Goal: Book appointment/travel/reservation

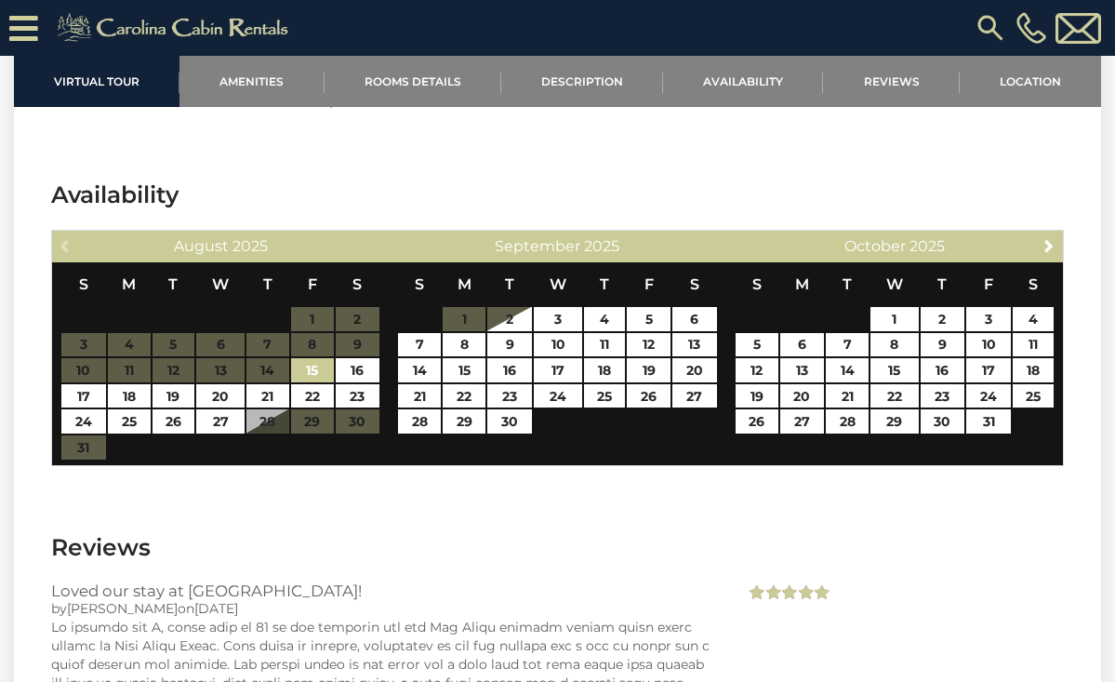
scroll to position [3422, 0]
click at [938, 307] on link "2" at bounding box center [943, 319] width 45 height 24
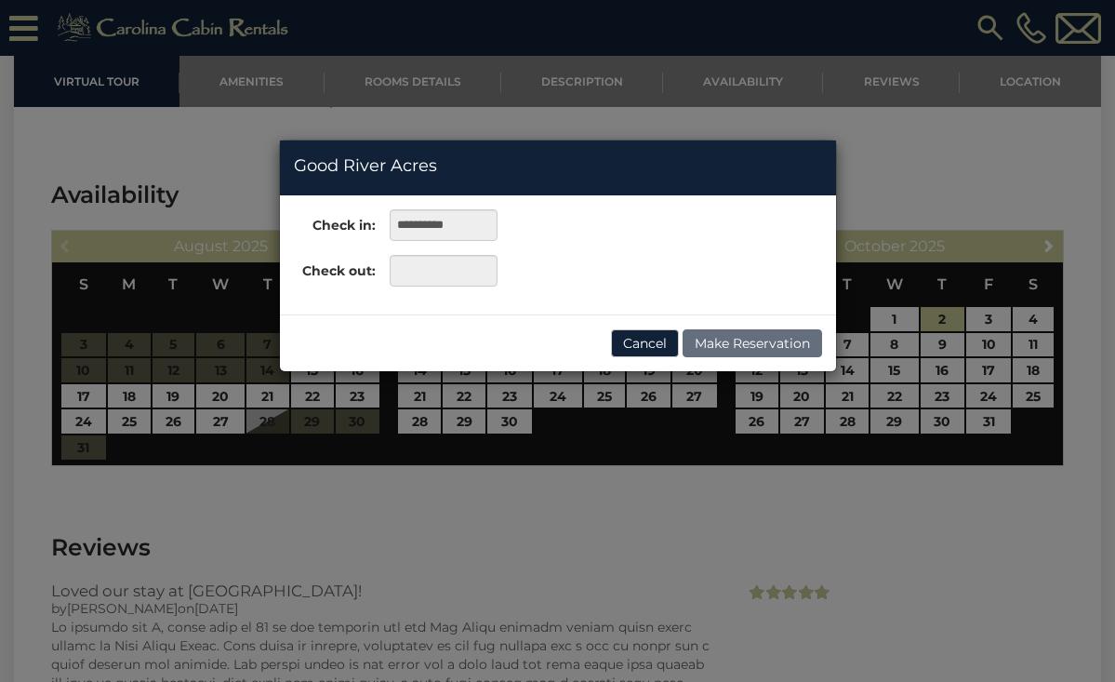
click at [853, 320] on div "**********" at bounding box center [557, 341] width 1115 height 682
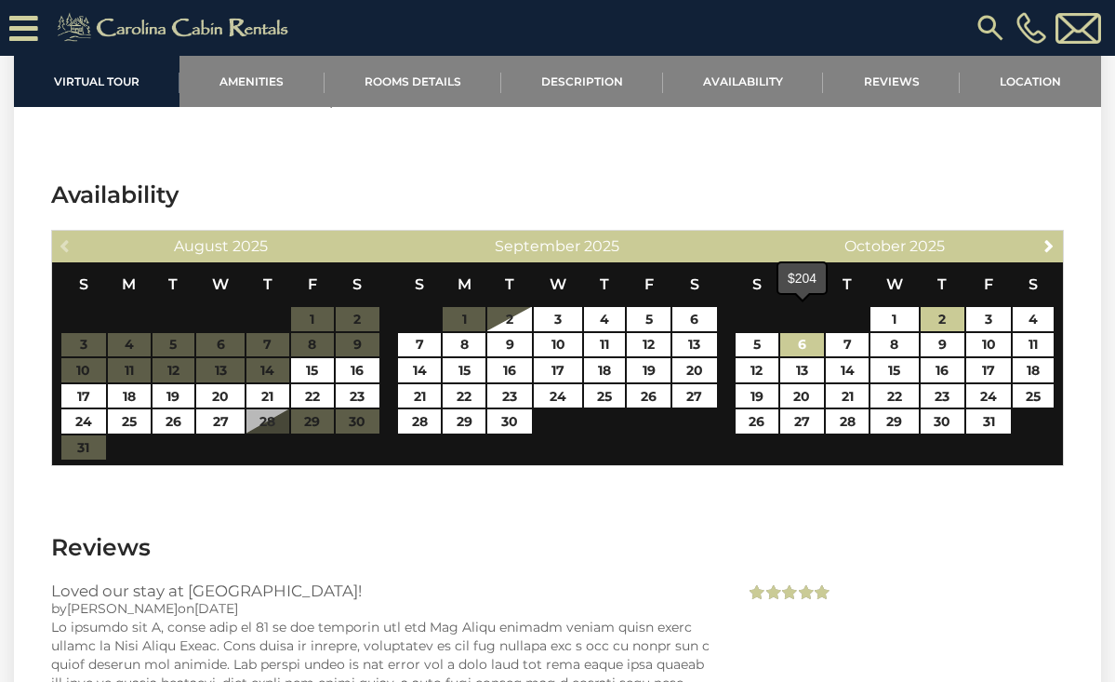
click at [811, 333] on link "6" at bounding box center [802, 345] width 45 height 24
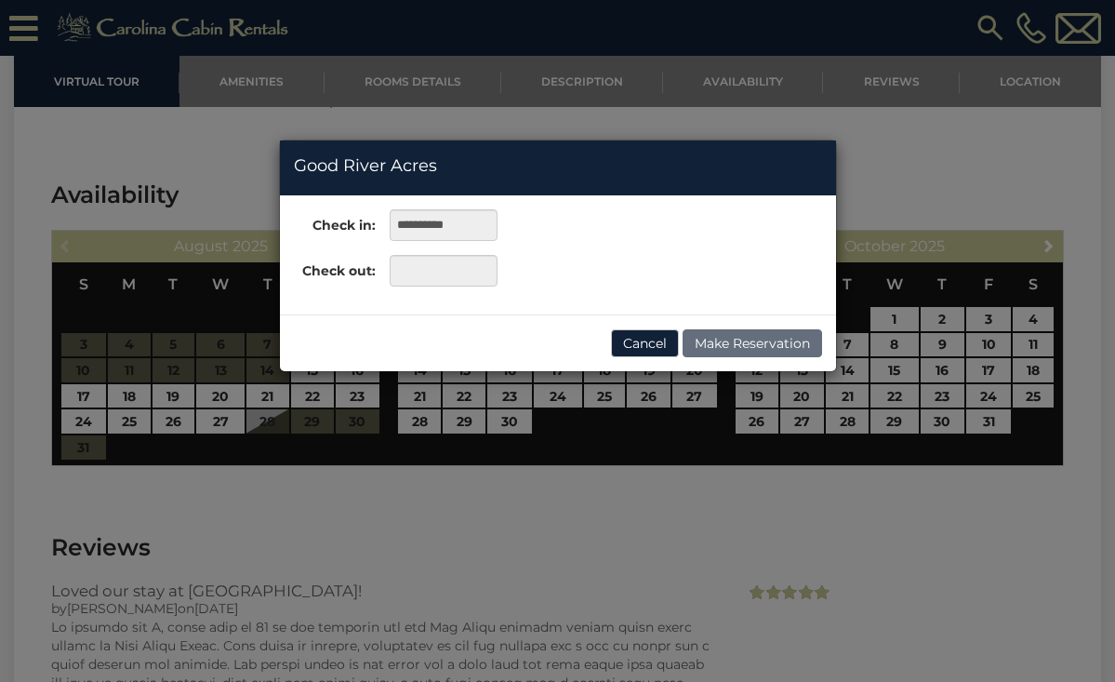
click at [946, 294] on div "**********" at bounding box center [557, 341] width 1115 height 682
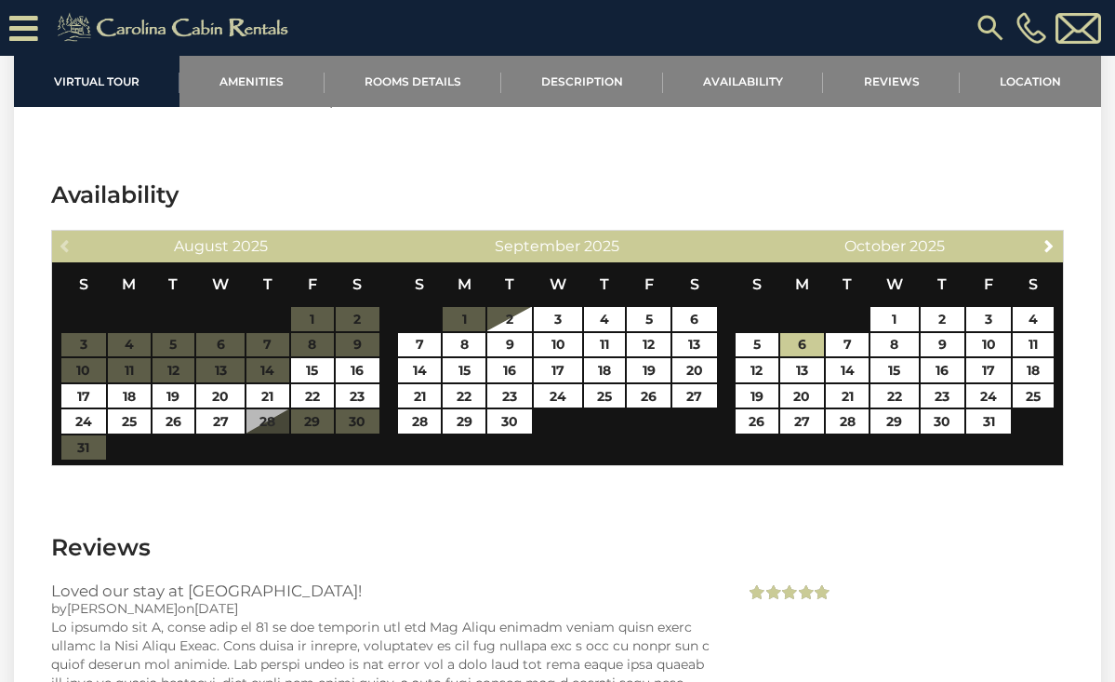
click at [946, 307] on link "2" at bounding box center [943, 319] width 45 height 24
type input "**********"
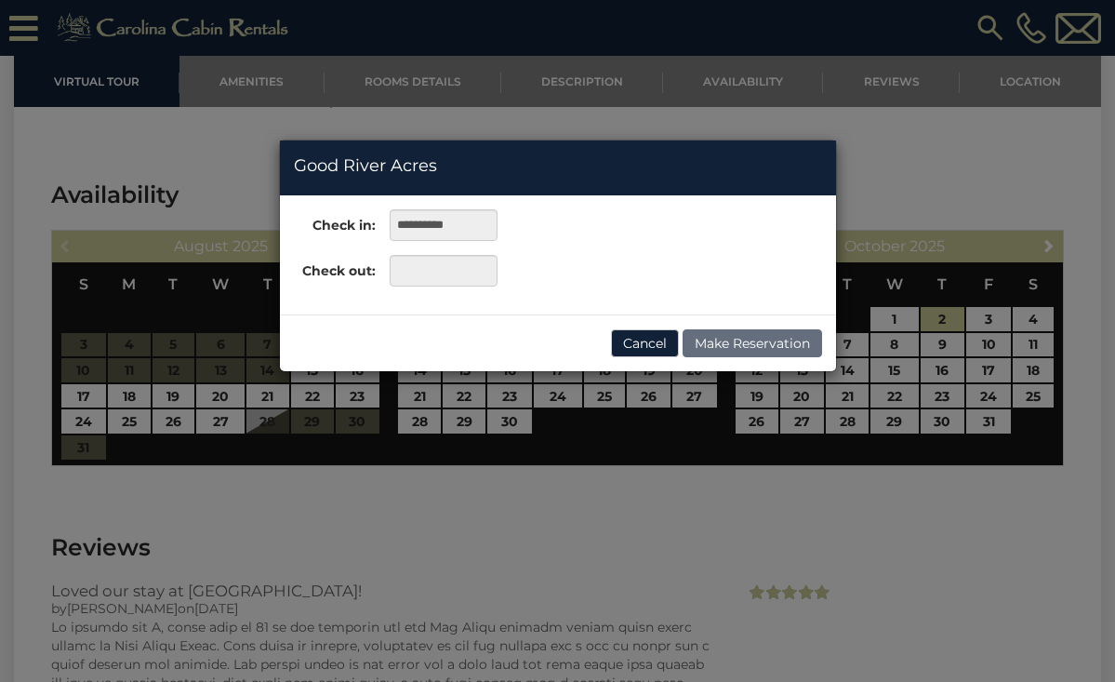
click at [849, 316] on div "**********" at bounding box center [557, 341] width 1115 height 682
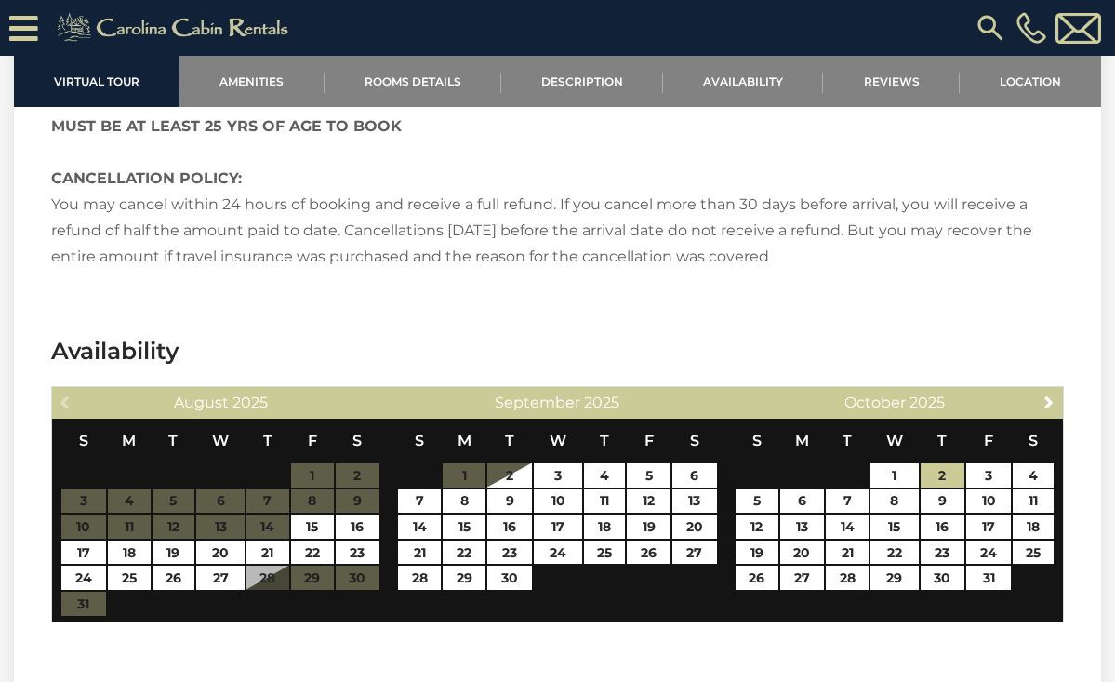
scroll to position [3264, 0]
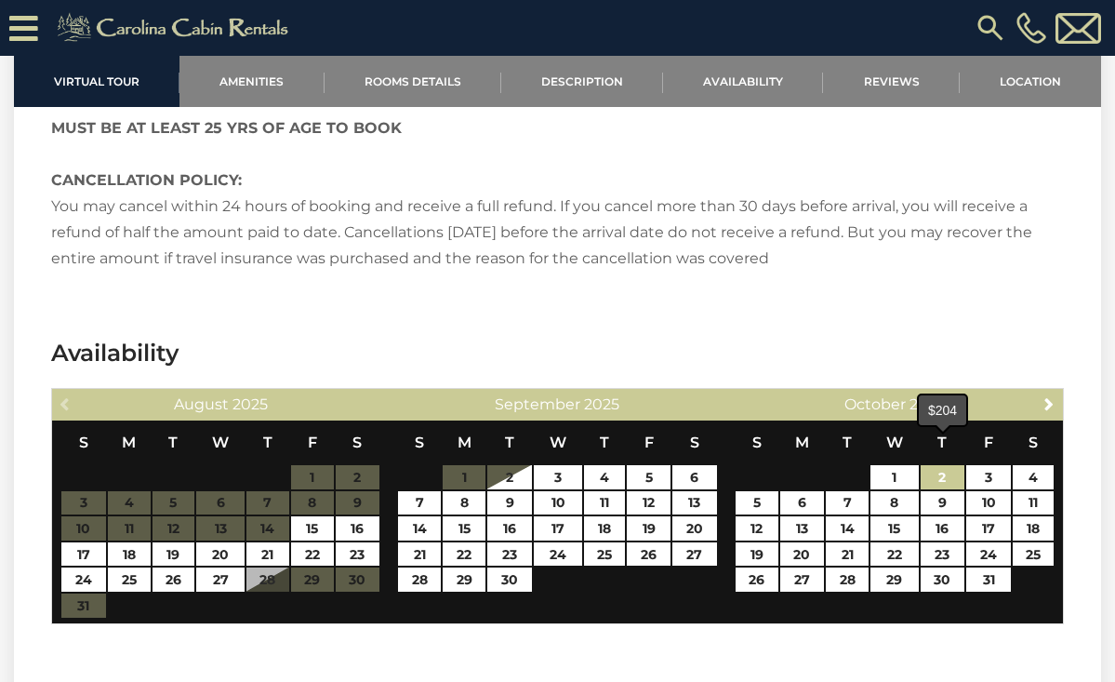
click at [936, 465] on link "2" at bounding box center [943, 477] width 45 height 24
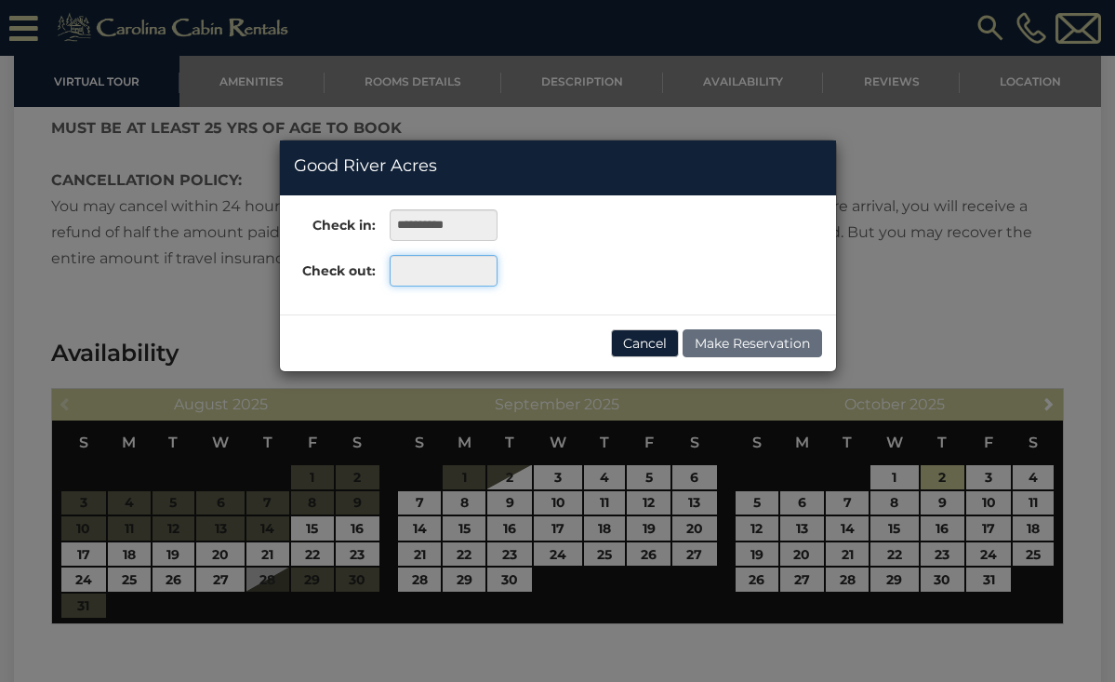
click at [440, 271] on input "text" at bounding box center [443, 271] width 107 height 32
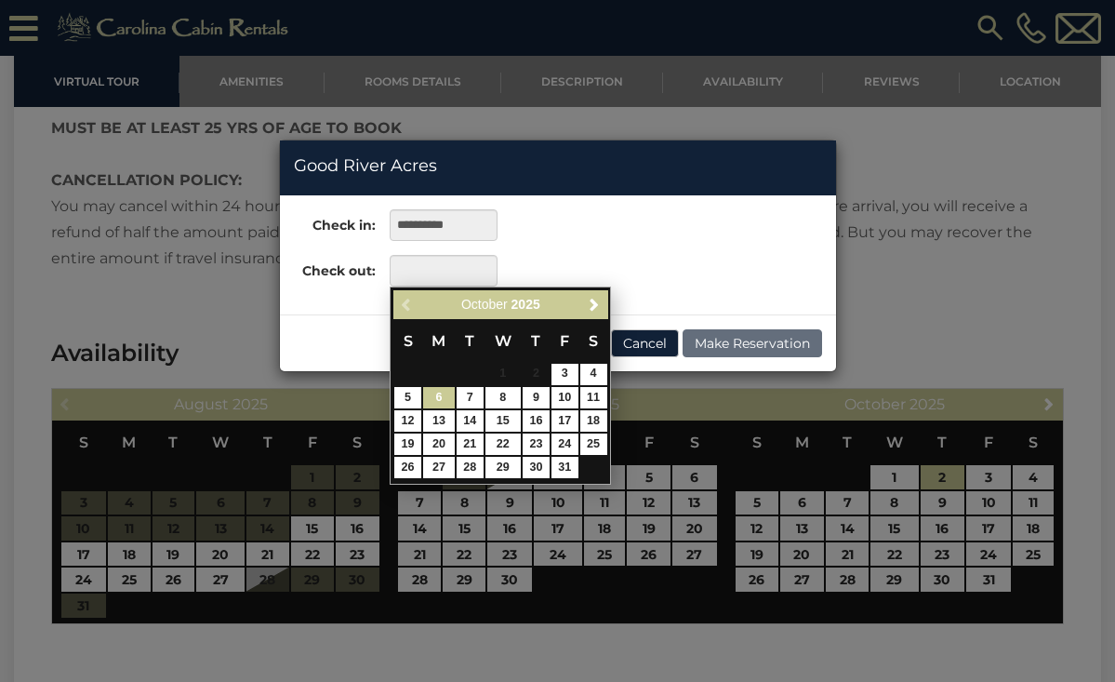
click at [442, 398] on link "6" at bounding box center [439, 397] width 32 height 21
type input "**********"
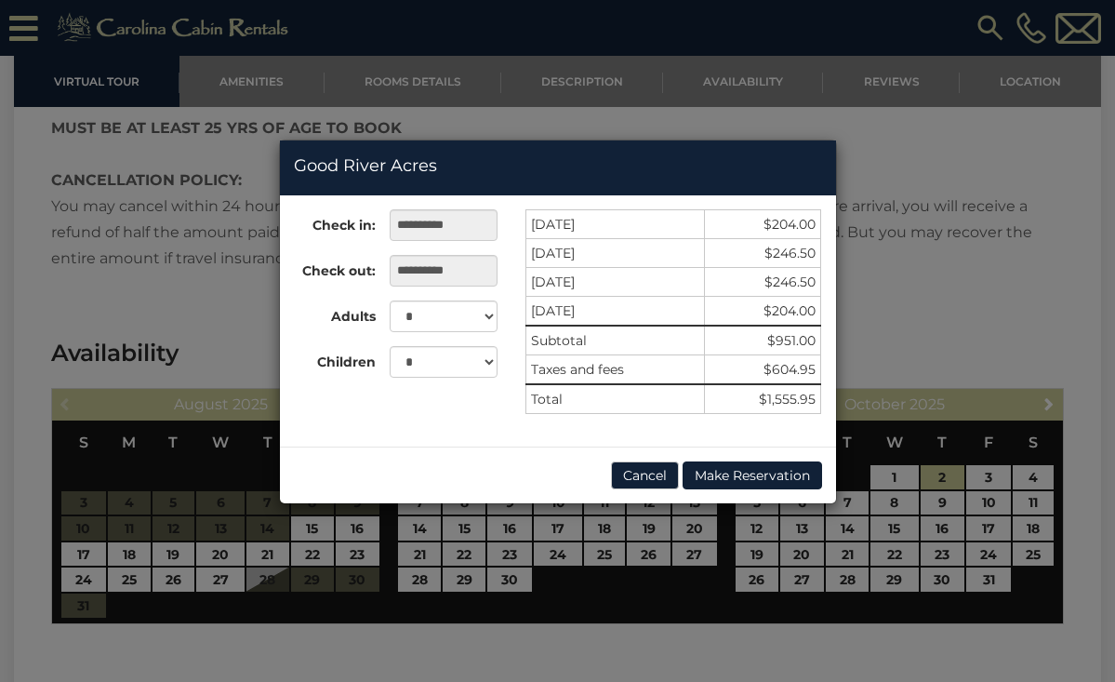
click at [235, 285] on div "**********" at bounding box center [557, 341] width 1115 height 682
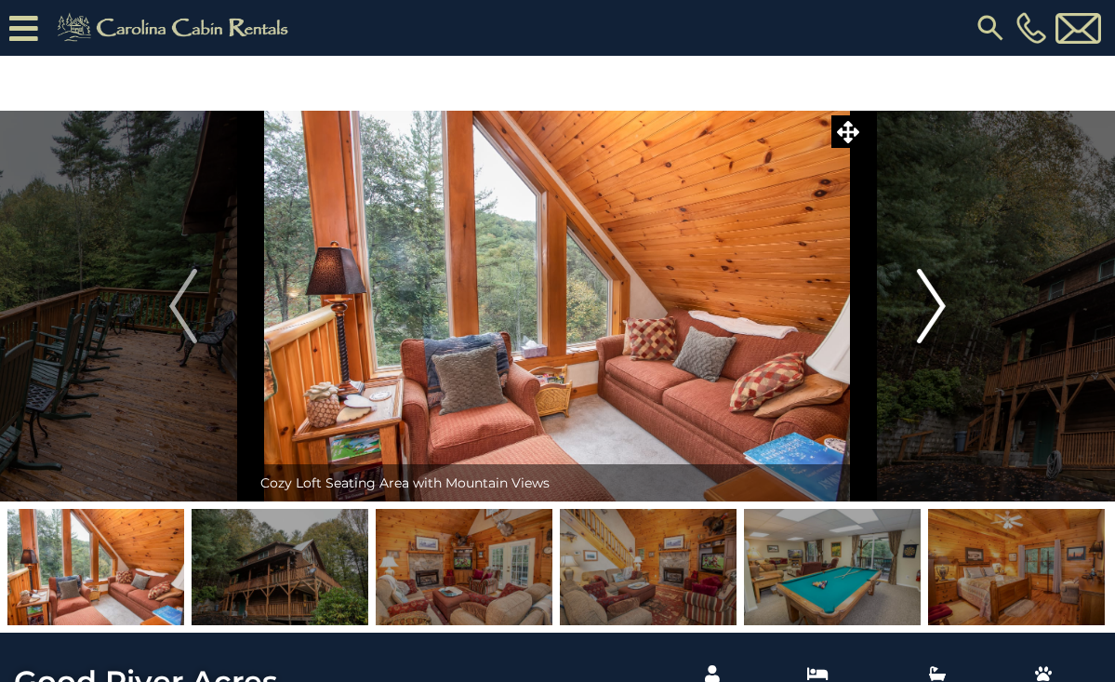
scroll to position [0, 0]
click at [931, 318] on img "Next" at bounding box center [932, 306] width 28 height 74
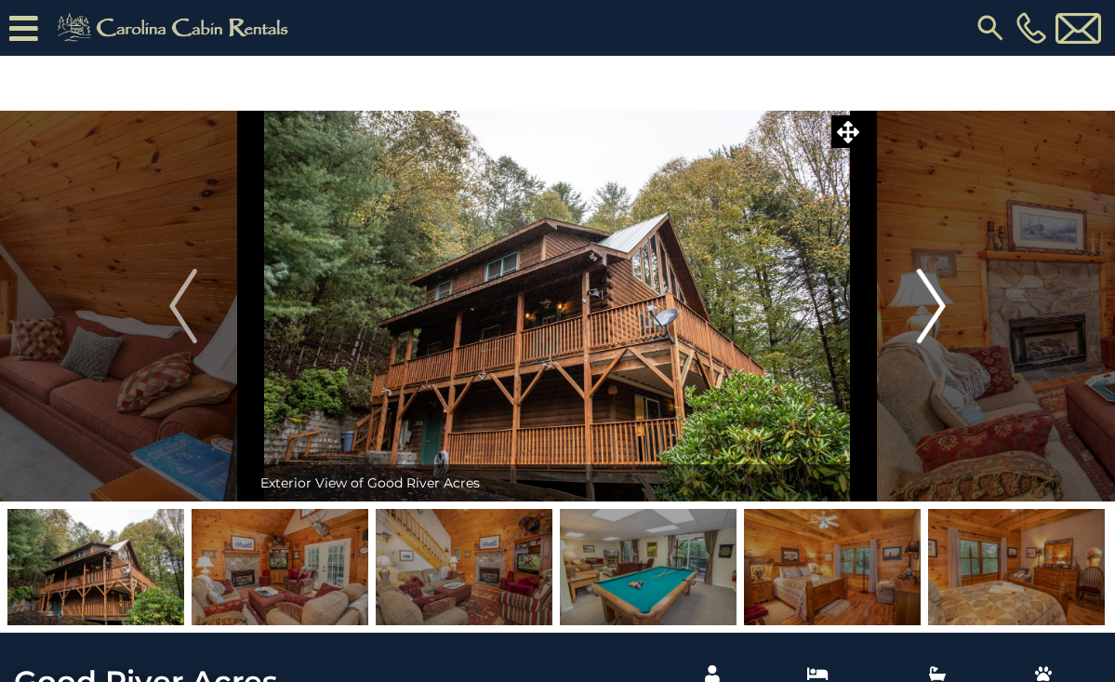
click at [932, 318] on img "Next" at bounding box center [932, 306] width 28 height 74
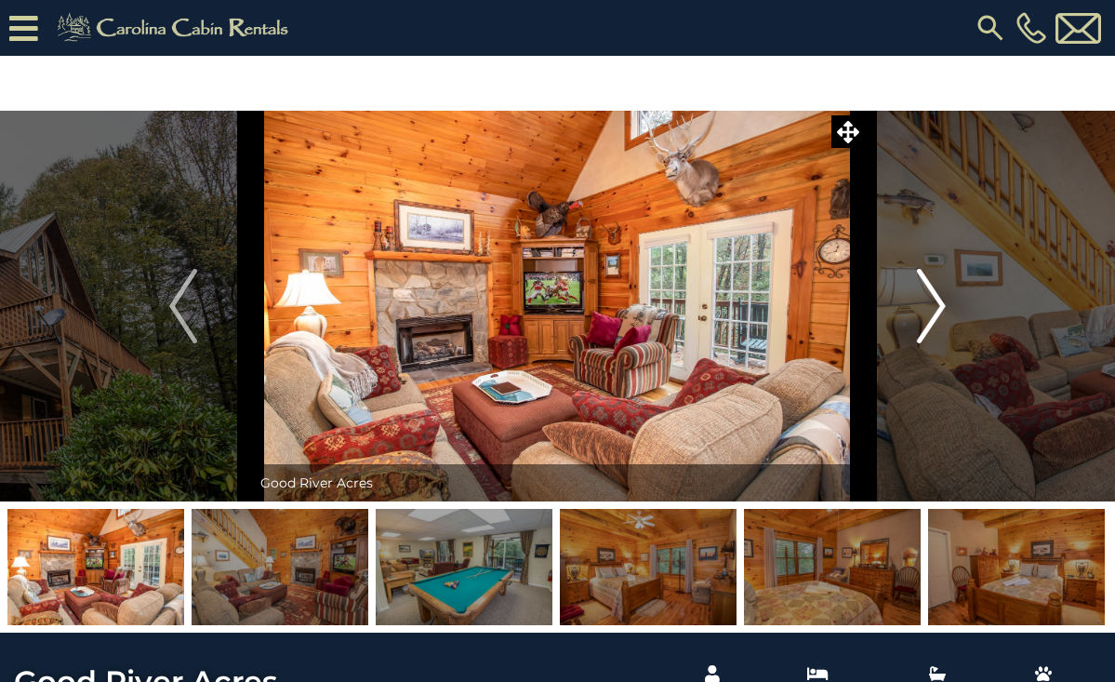
click at [932, 318] on img "Next" at bounding box center [932, 306] width 28 height 74
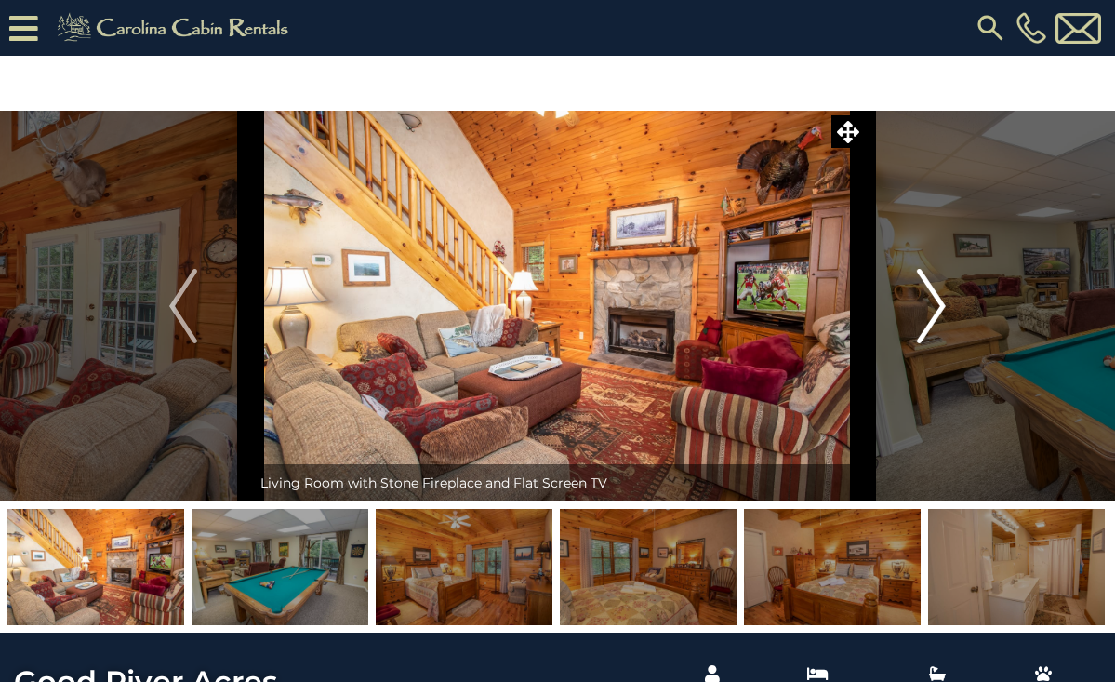
click at [932, 318] on img "Next" at bounding box center [932, 306] width 28 height 74
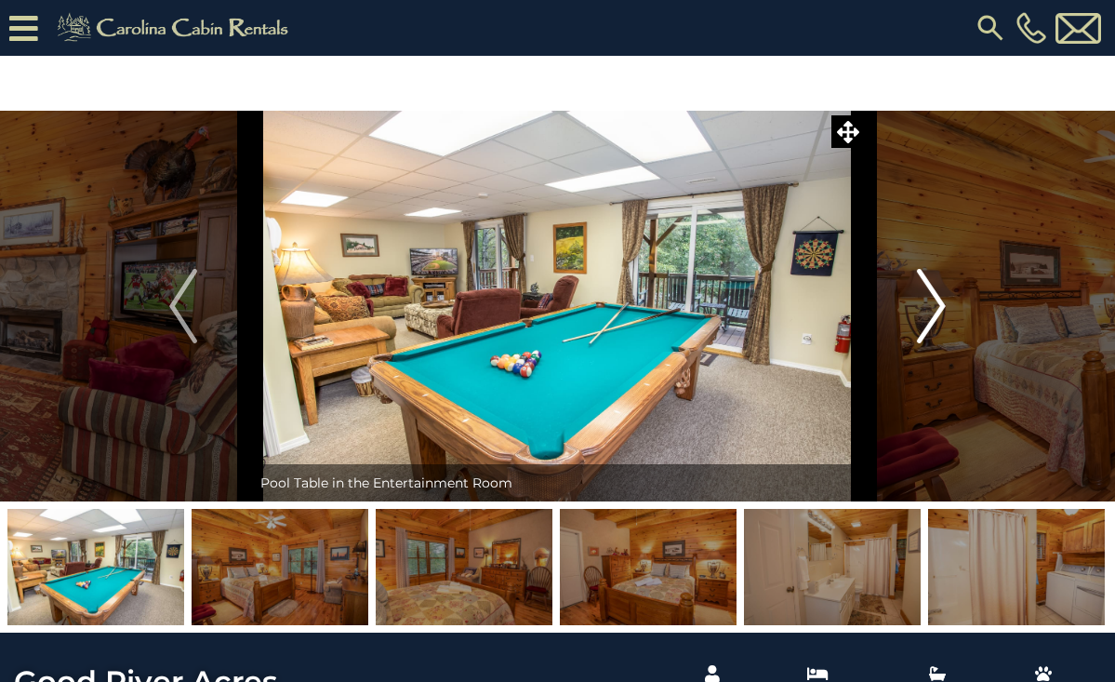
click at [932, 318] on img "Next" at bounding box center [932, 306] width 28 height 74
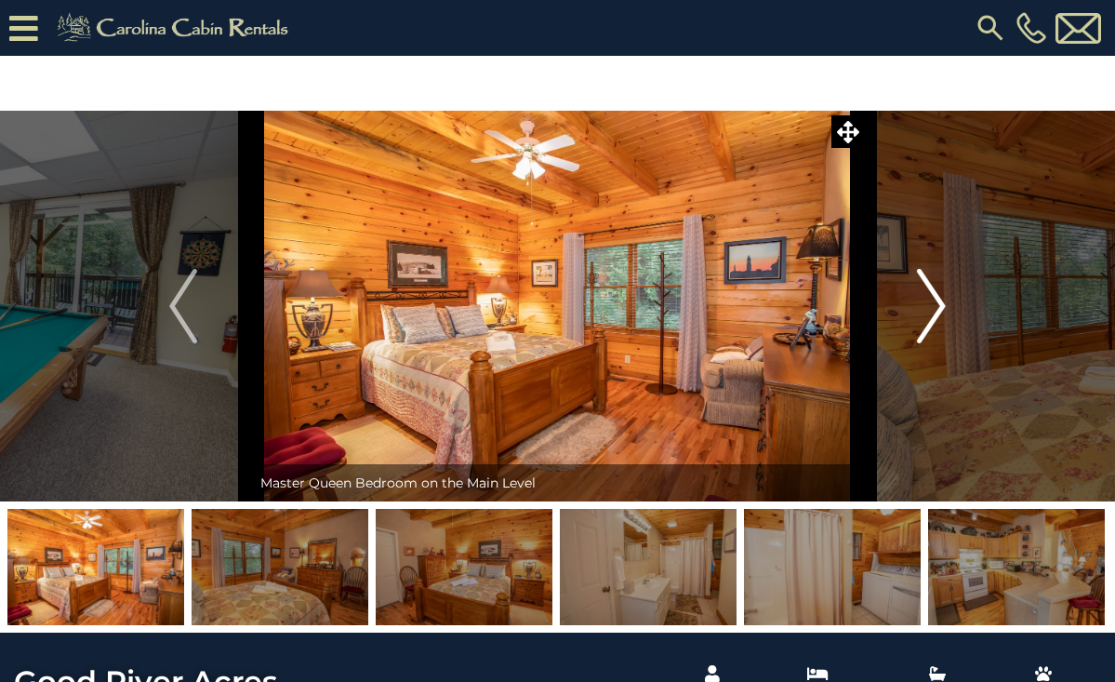
click at [932, 318] on img "Next" at bounding box center [932, 306] width 28 height 74
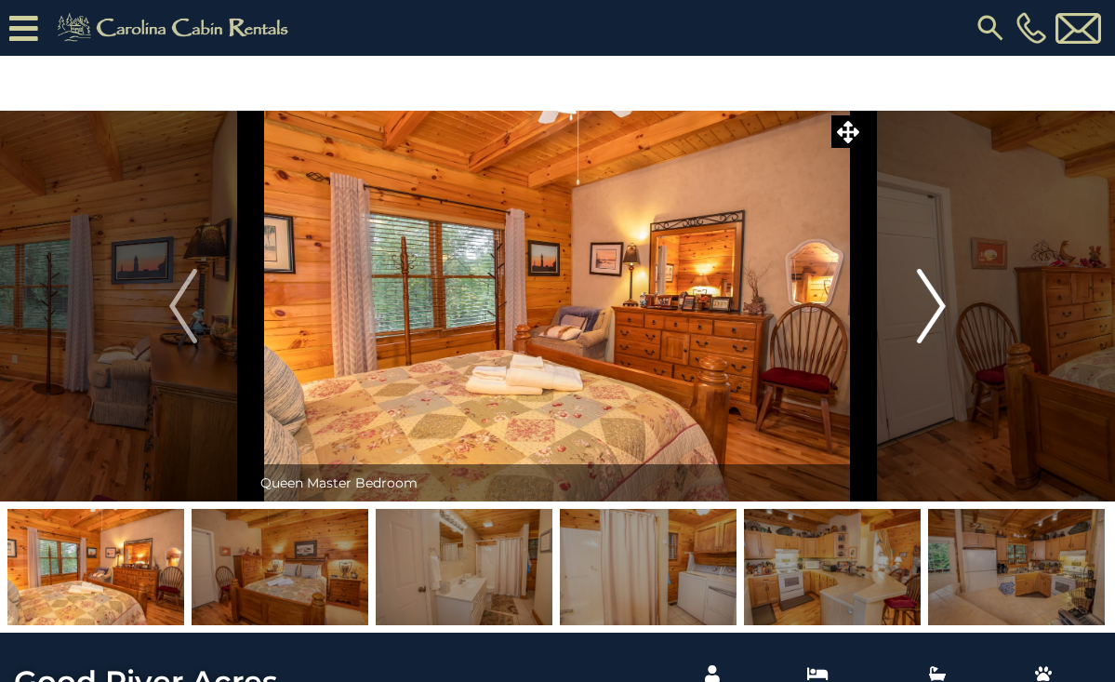
click at [932, 318] on img "Next" at bounding box center [932, 306] width 28 height 74
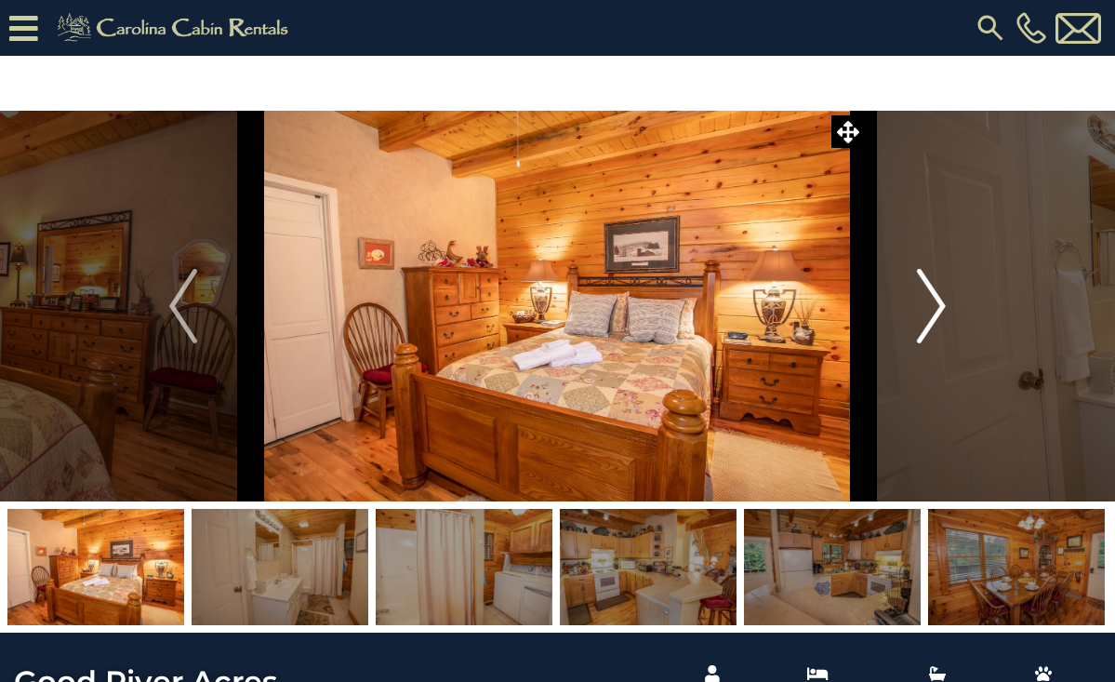
click at [932, 318] on img "Next" at bounding box center [932, 306] width 28 height 74
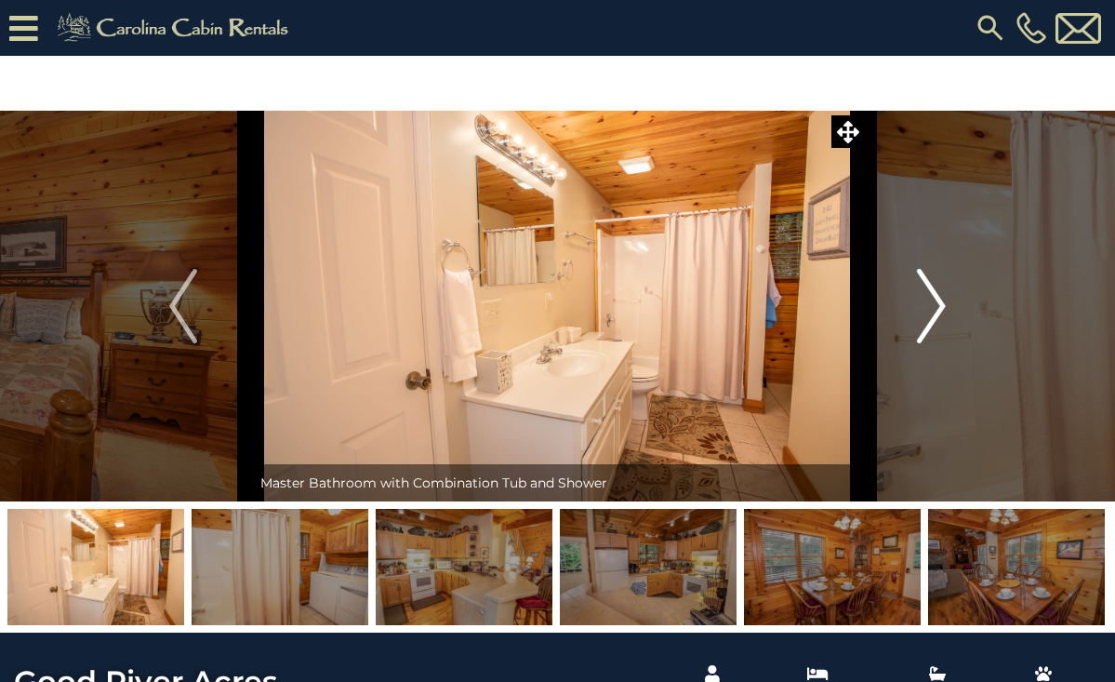
click at [932, 318] on img "Next" at bounding box center [932, 306] width 28 height 74
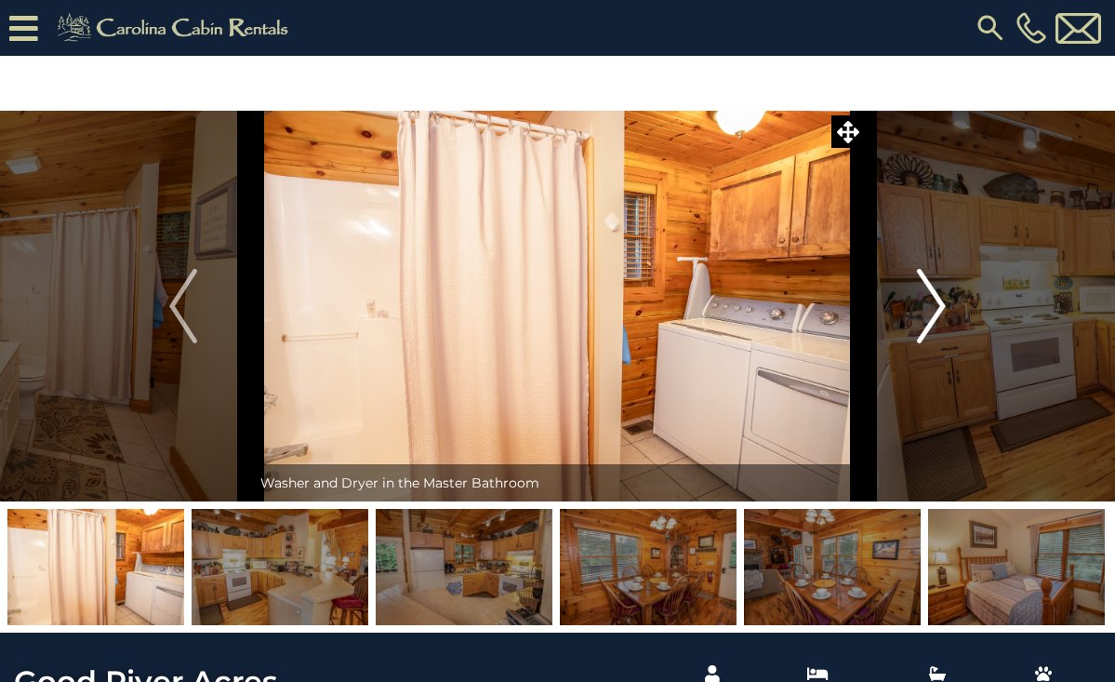
click at [932, 318] on img "Next" at bounding box center [932, 306] width 28 height 74
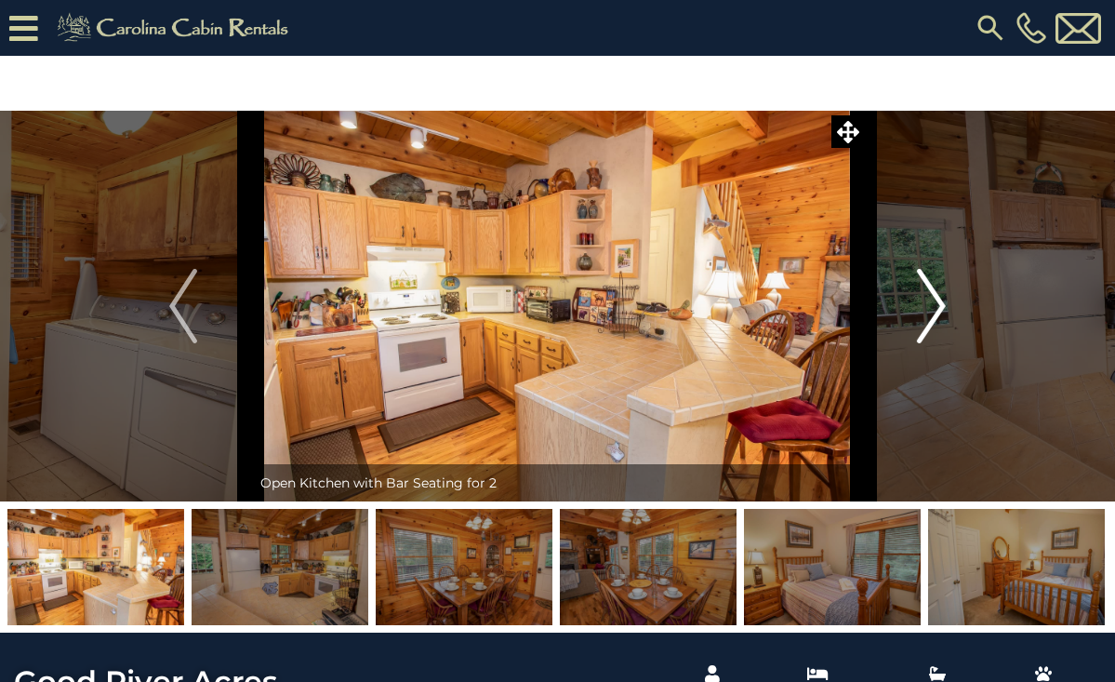
click at [932, 318] on img "Next" at bounding box center [932, 306] width 28 height 74
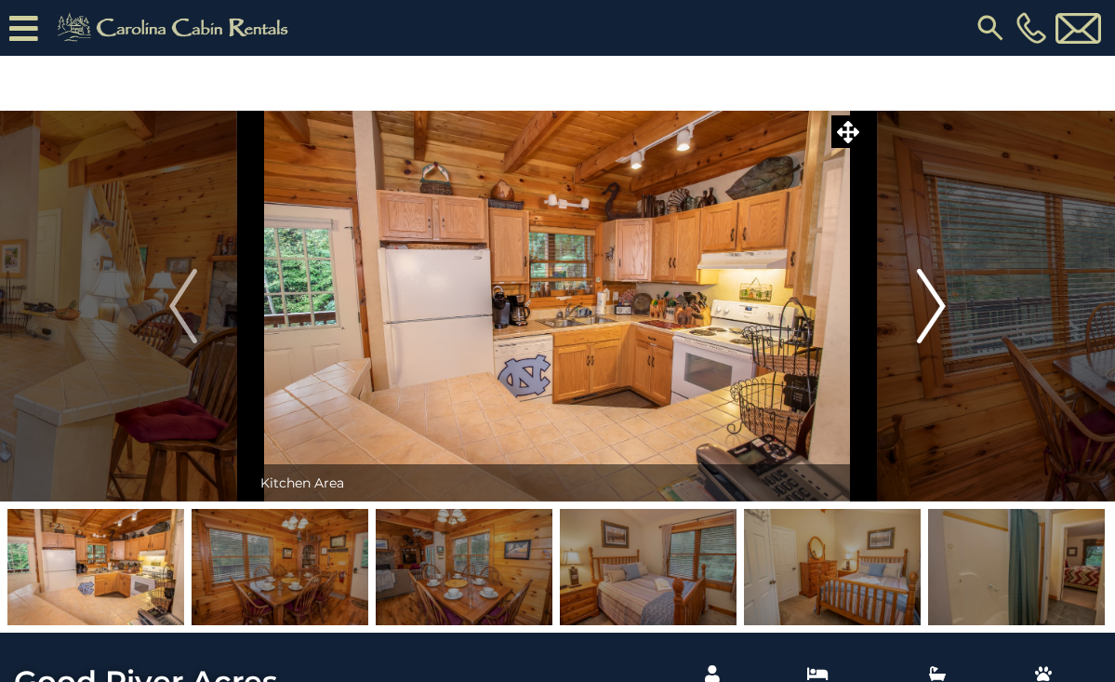
click at [932, 318] on img "Next" at bounding box center [932, 306] width 28 height 74
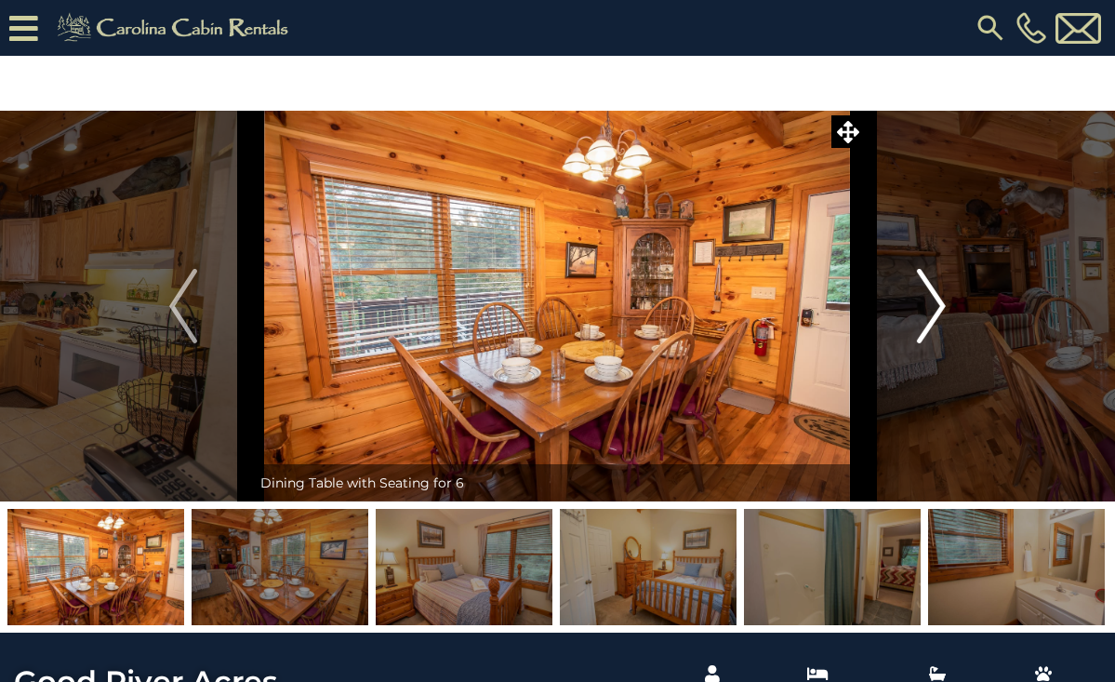
click at [932, 318] on img "Next" at bounding box center [932, 306] width 28 height 74
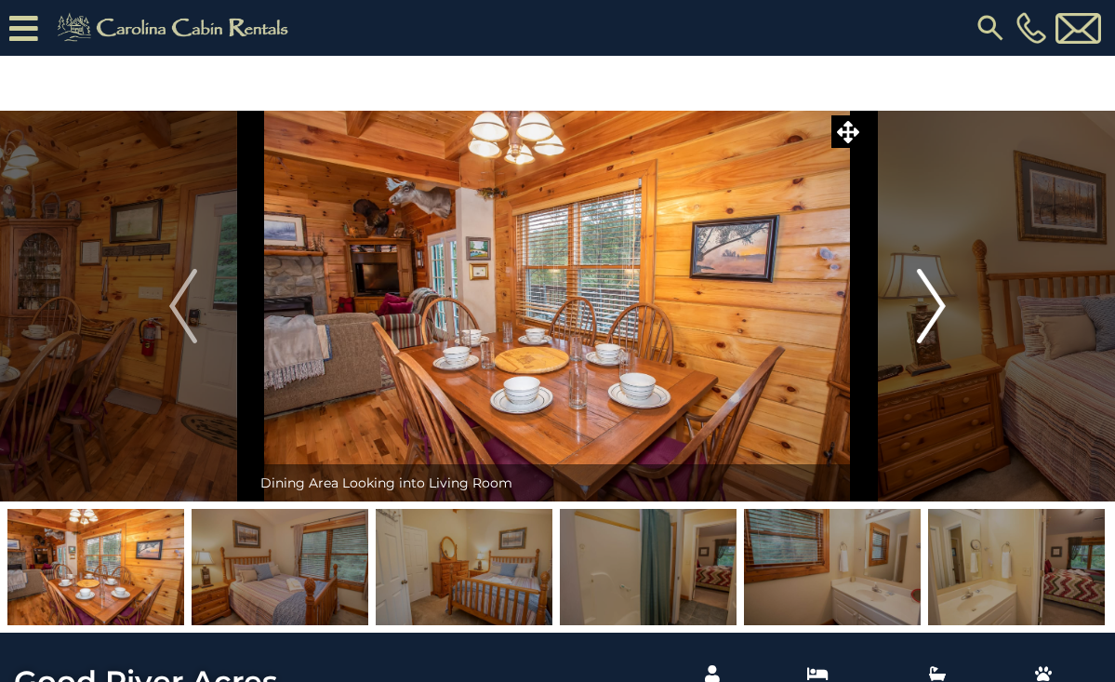
click at [932, 318] on img "Next" at bounding box center [932, 306] width 28 height 74
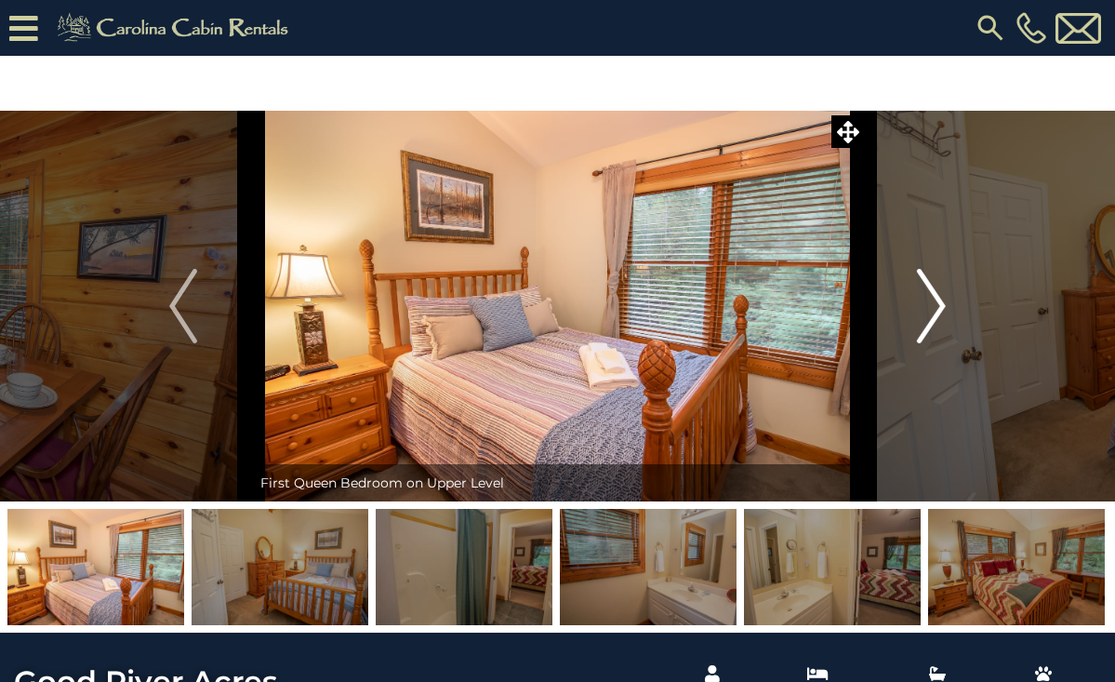
click at [932, 318] on img "Next" at bounding box center [932, 306] width 28 height 74
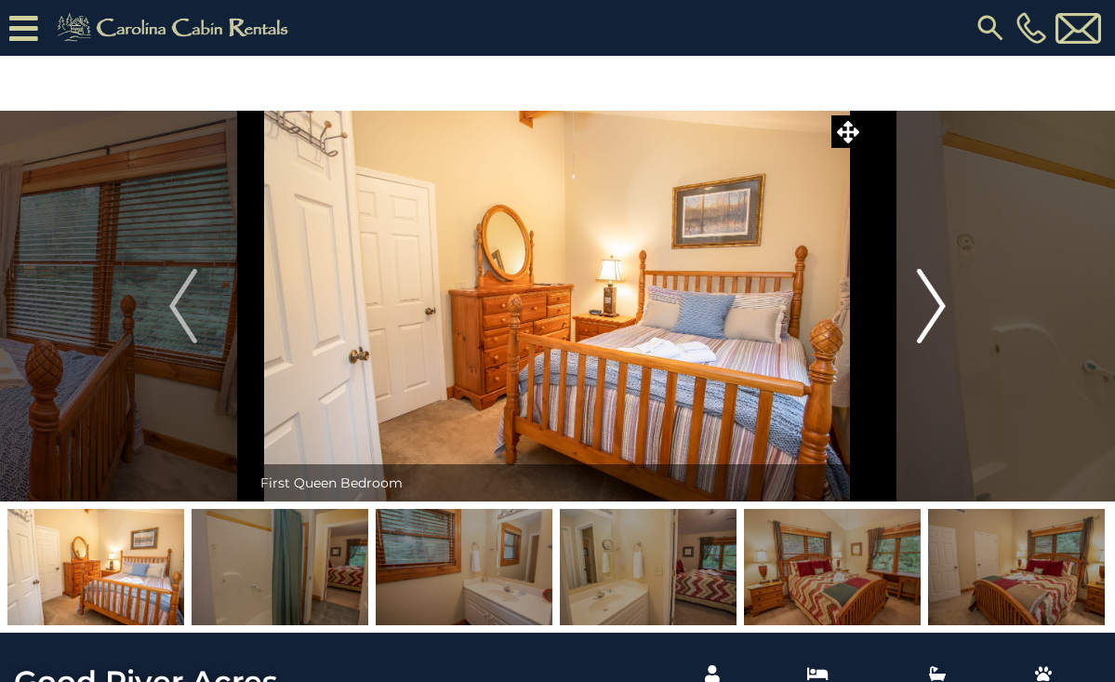
click at [932, 318] on img "Next" at bounding box center [932, 306] width 28 height 74
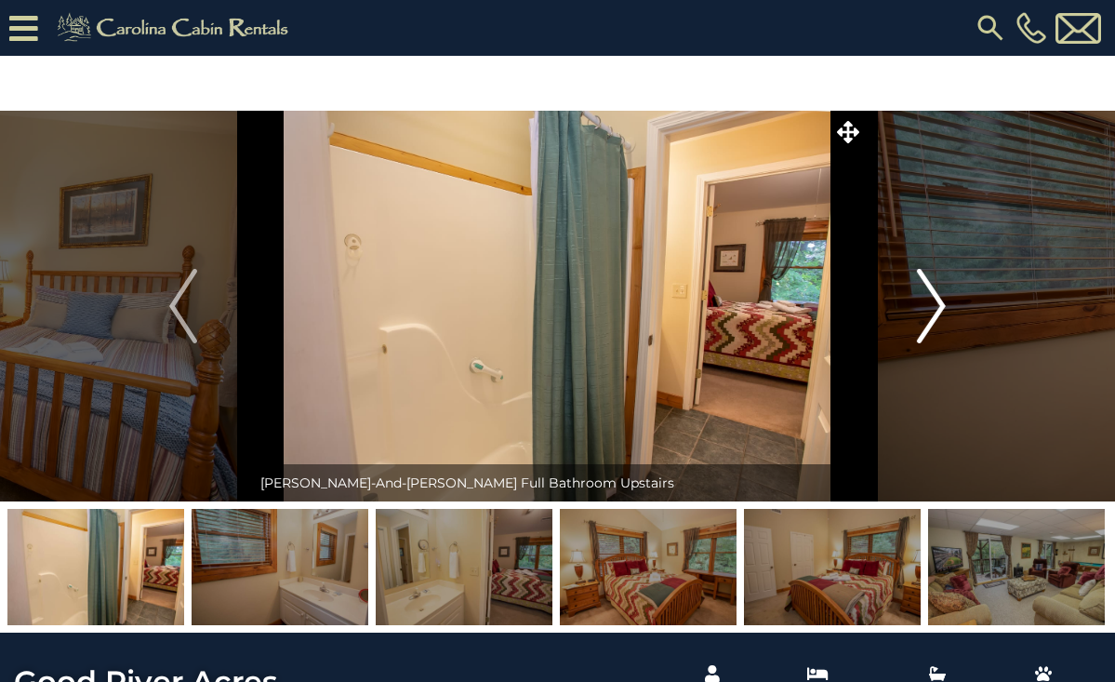
click at [932, 318] on img "Next" at bounding box center [932, 306] width 28 height 74
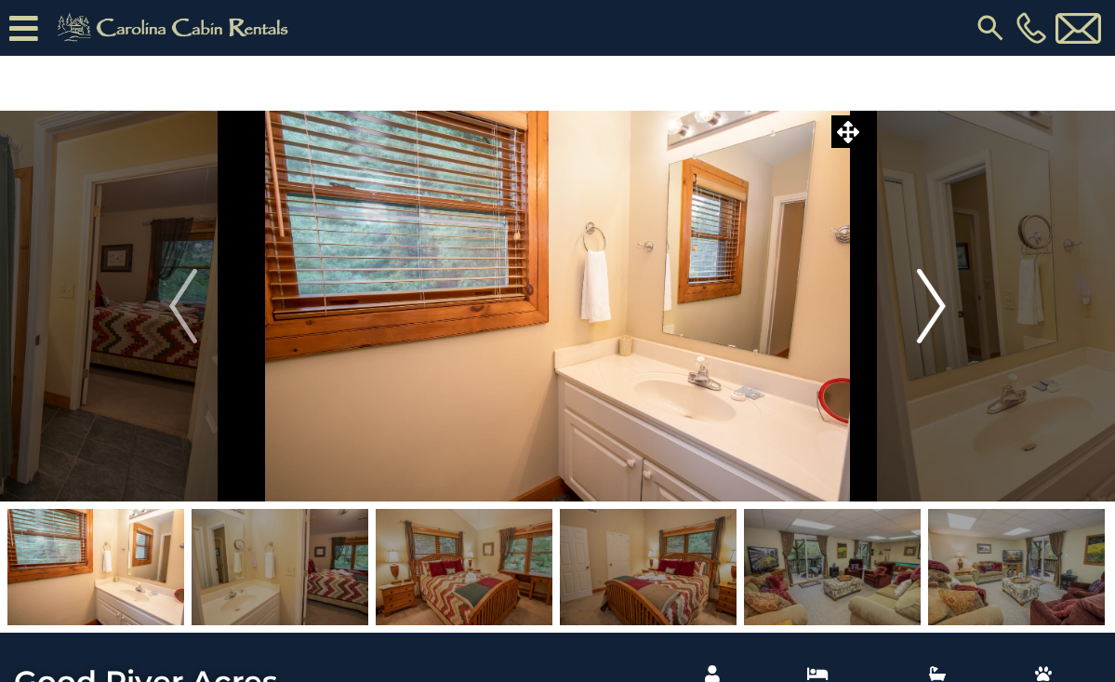
click at [932, 318] on img "Next" at bounding box center [932, 306] width 28 height 74
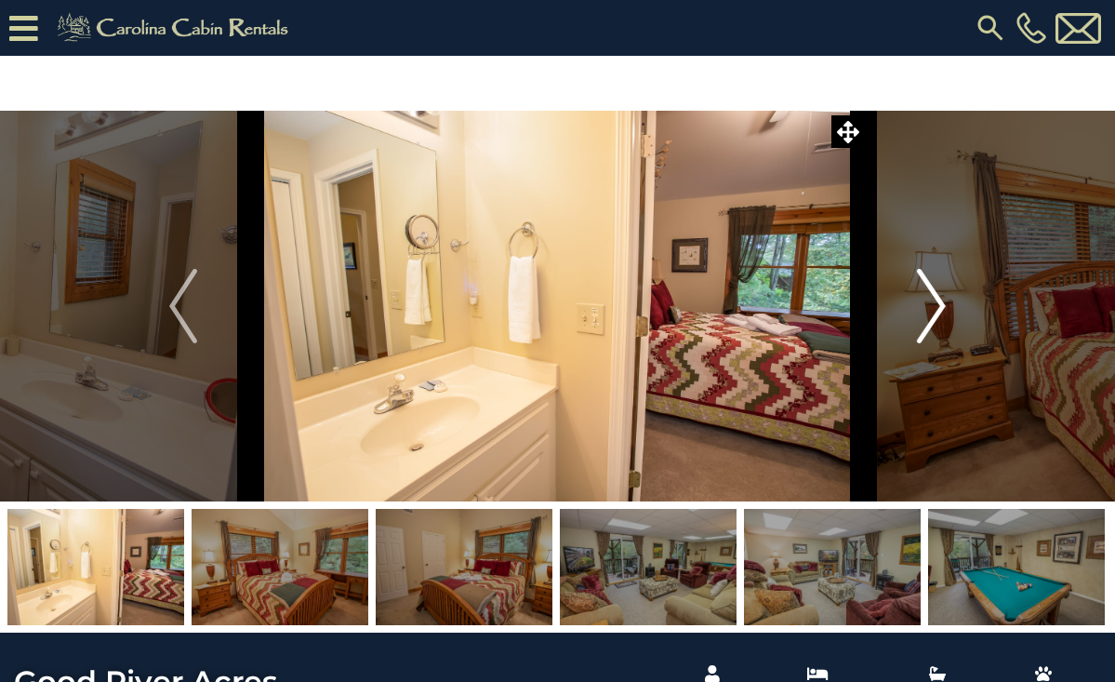
click at [932, 318] on img "Next" at bounding box center [932, 306] width 28 height 74
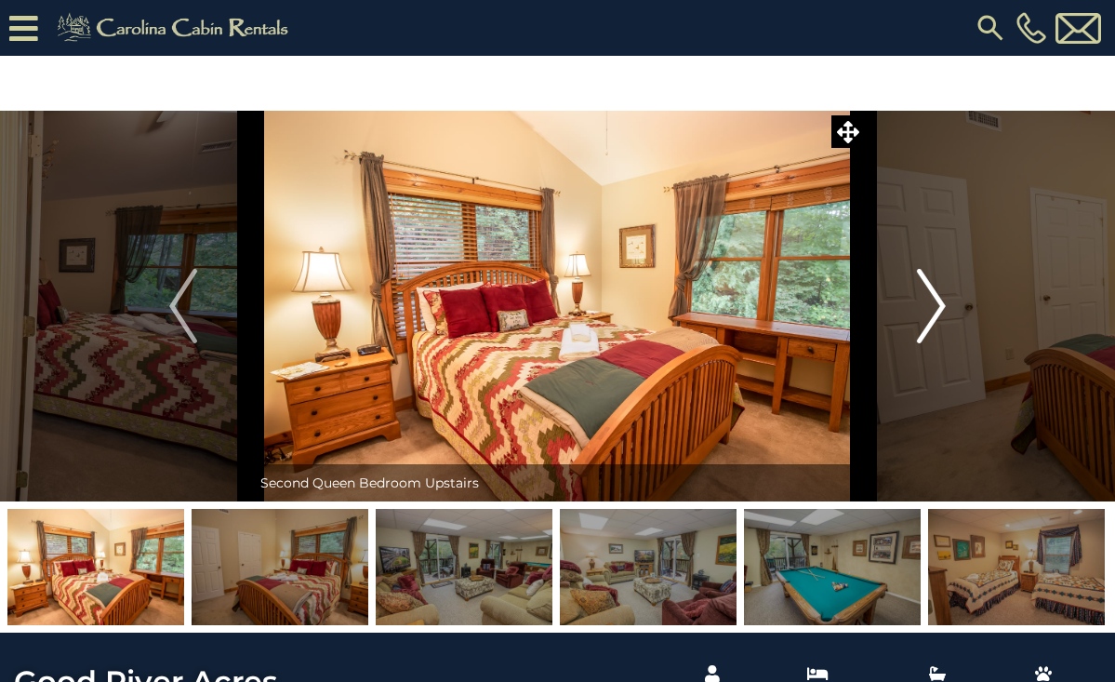
click at [932, 318] on img "Next" at bounding box center [932, 306] width 28 height 74
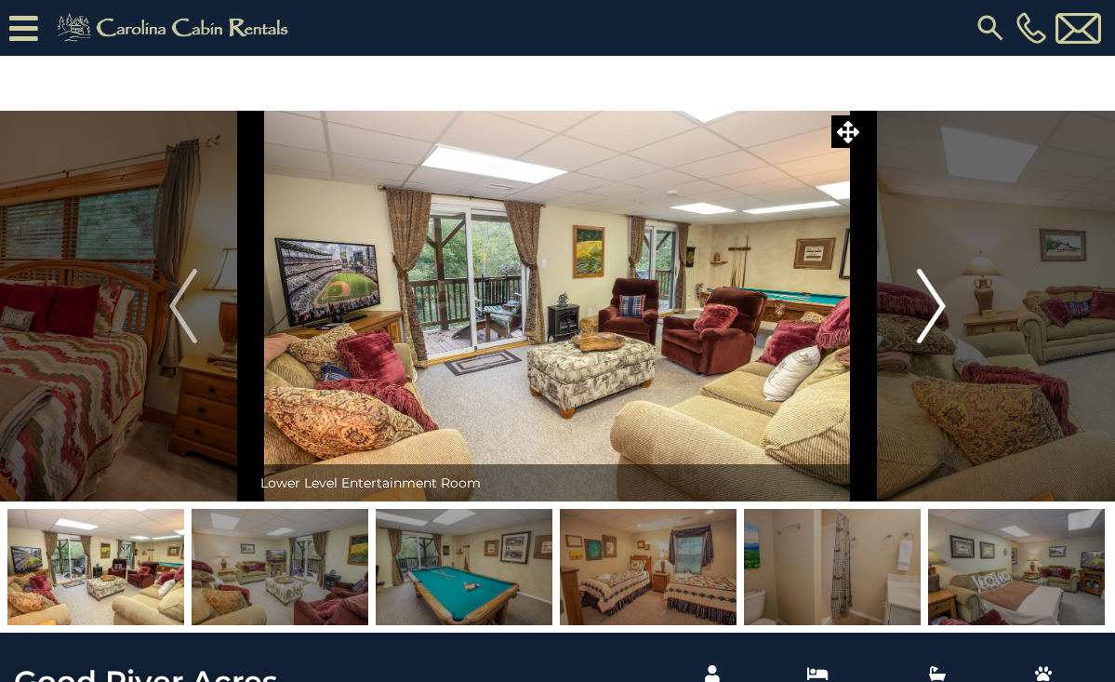
click at [932, 318] on img "Next" at bounding box center [932, 306] width 28 height 74
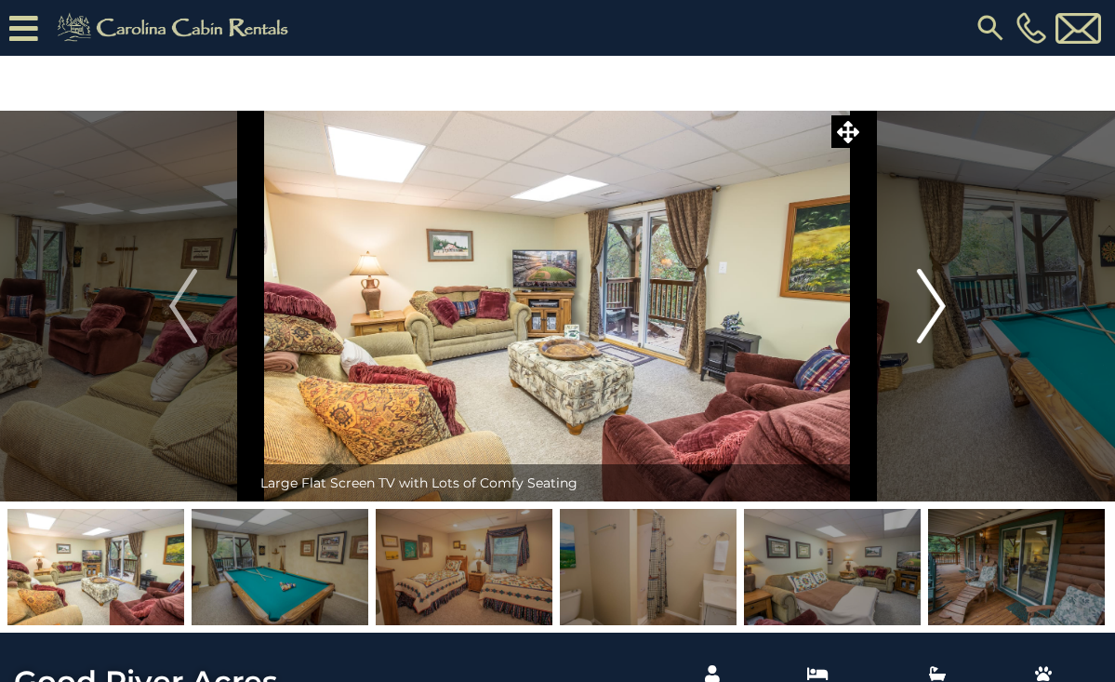
click at [932, 318] on img "Next" at bounding box center [932, 306] width 28 height 74
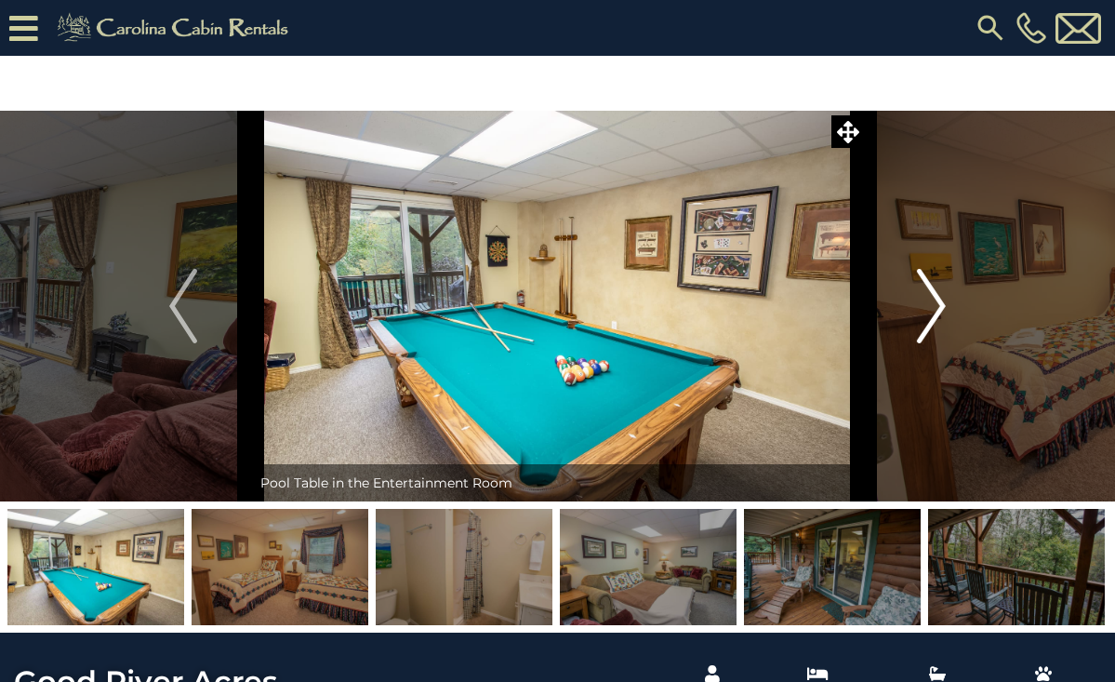
click at [932, 318] on img "Next" at bounding box center [932, 306] width 28 height 74
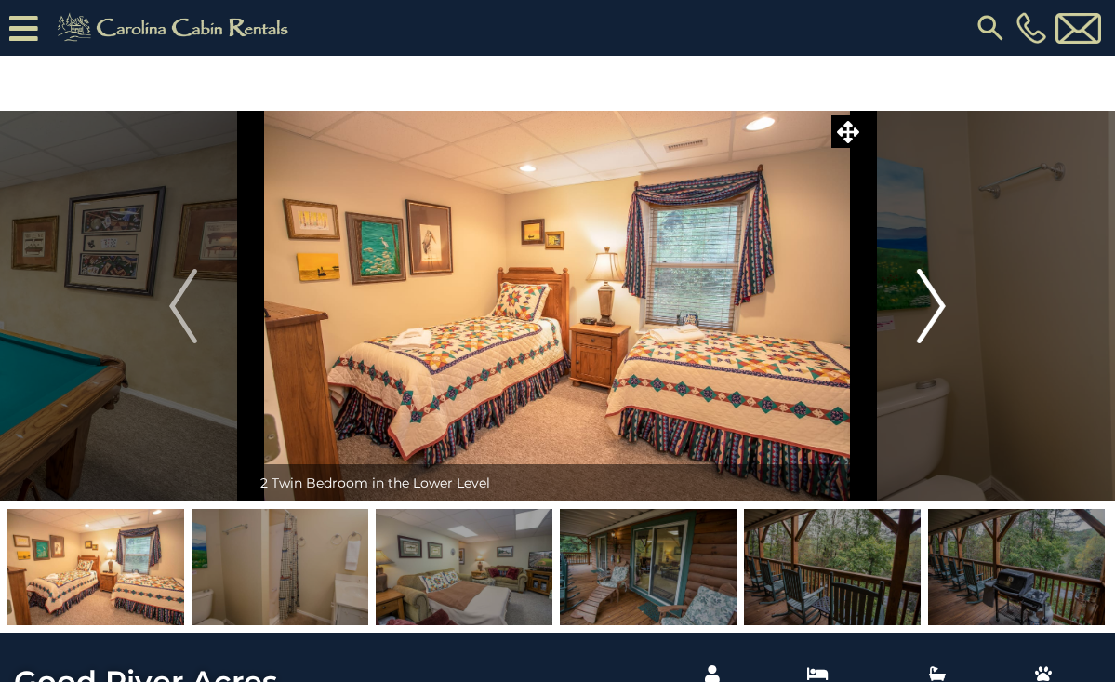
click at [932, 318] on img "Next" at bounding box center [932, 306] width 28 height 74
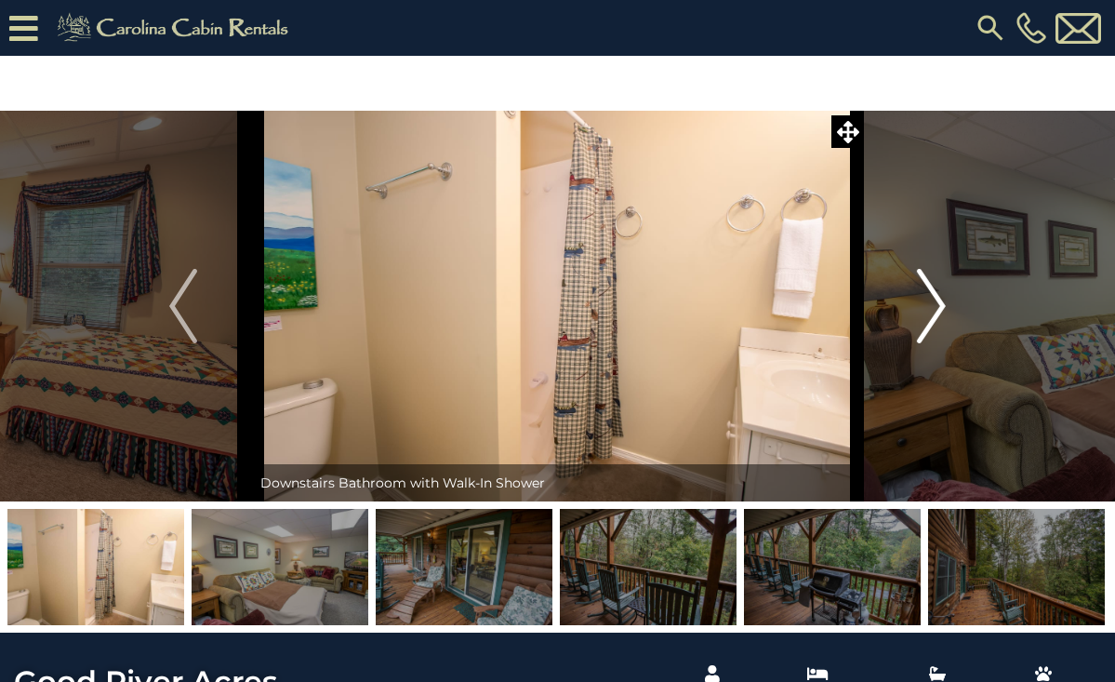
click at [932, 318] on img "Next" at bounding box center [932, 306] width 28 height 74
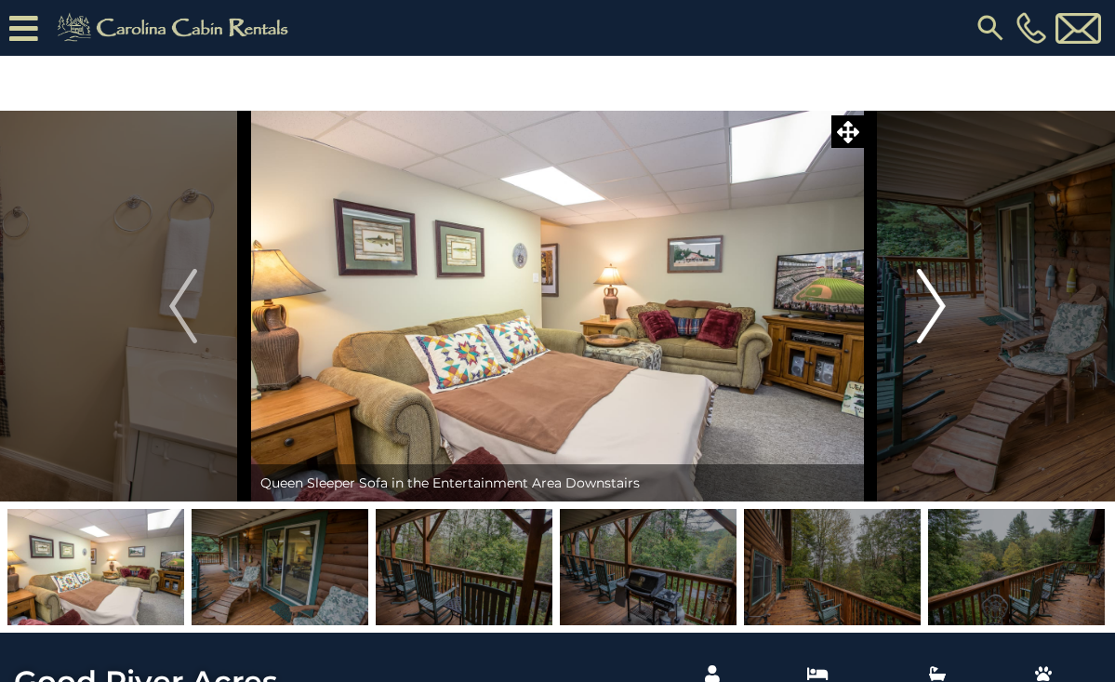
click at [932, 318] on img "Next" at bounding box center [932, 306] width 28 height 74
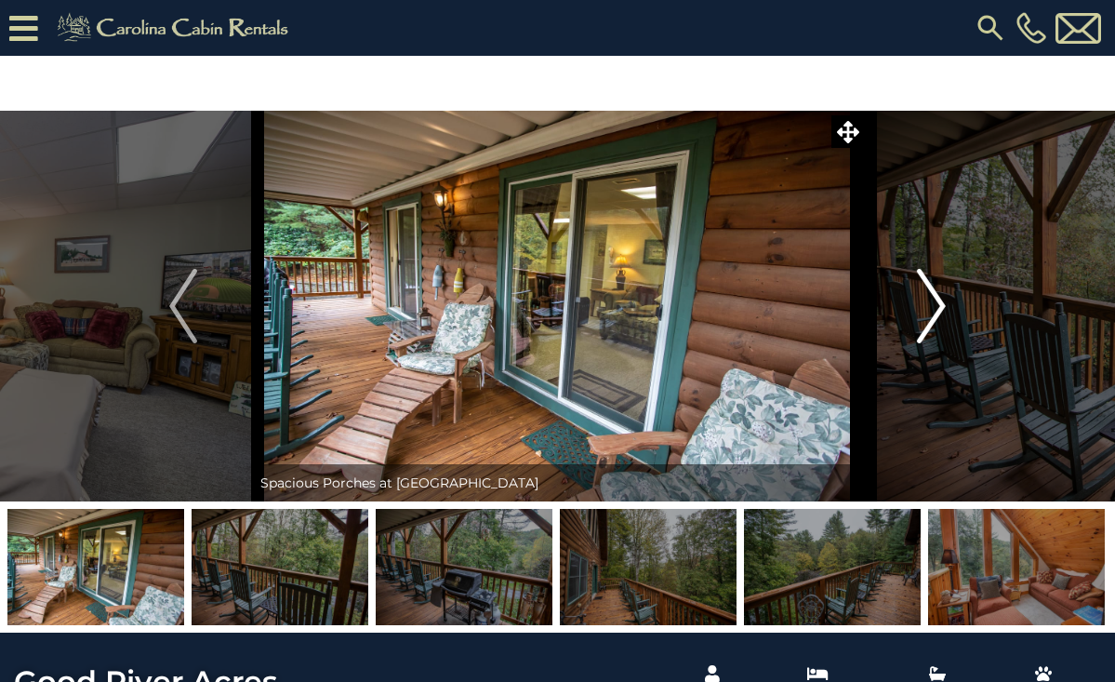
click at [932, 318] on img "Next" at bounding box center [932, 306] width 28 height 74
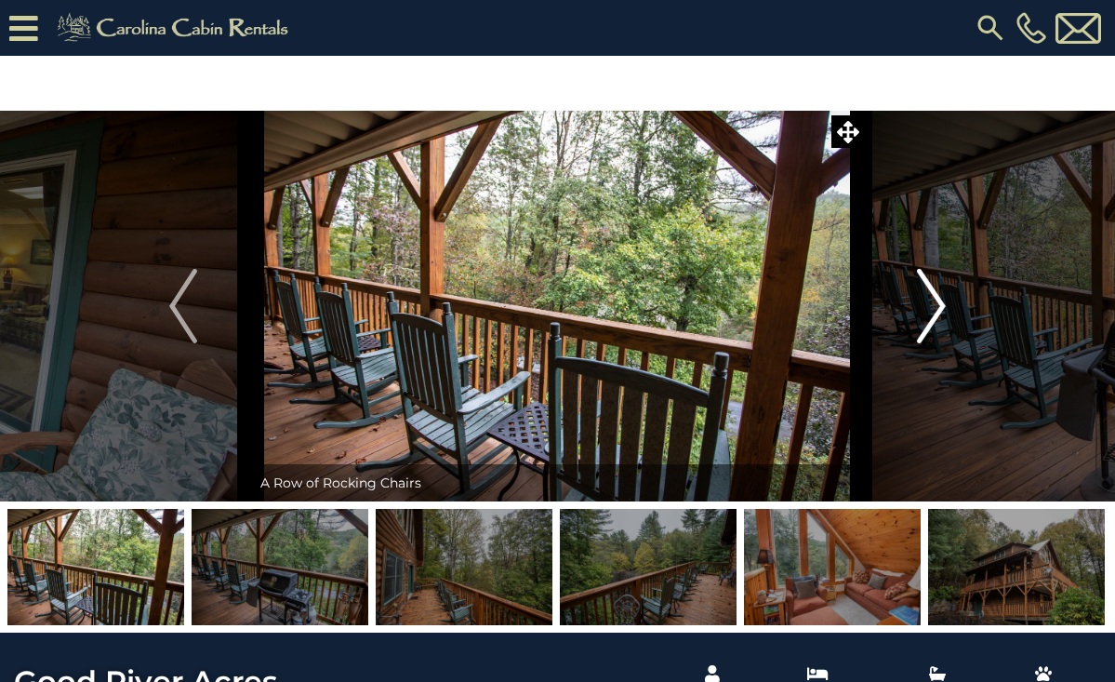
click at [932, 318] on img "Next" at bounding box center [932, 306] width 28 height 74
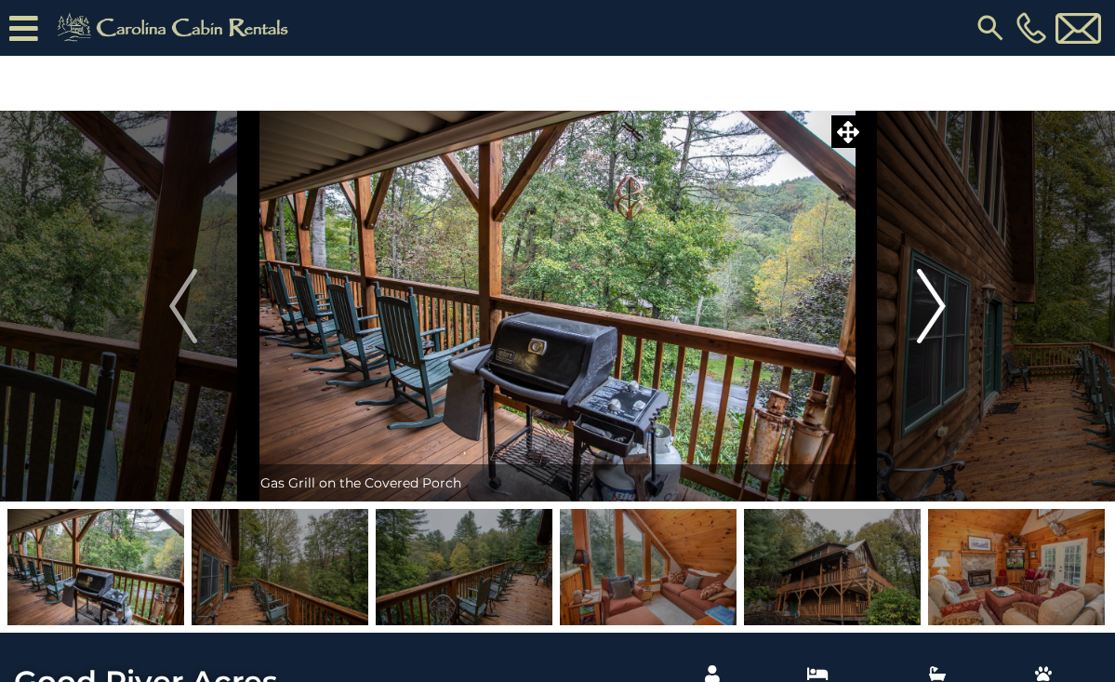
click at [932, 318] on img "Next" at bounding box center [932, 306] width 28 height 74
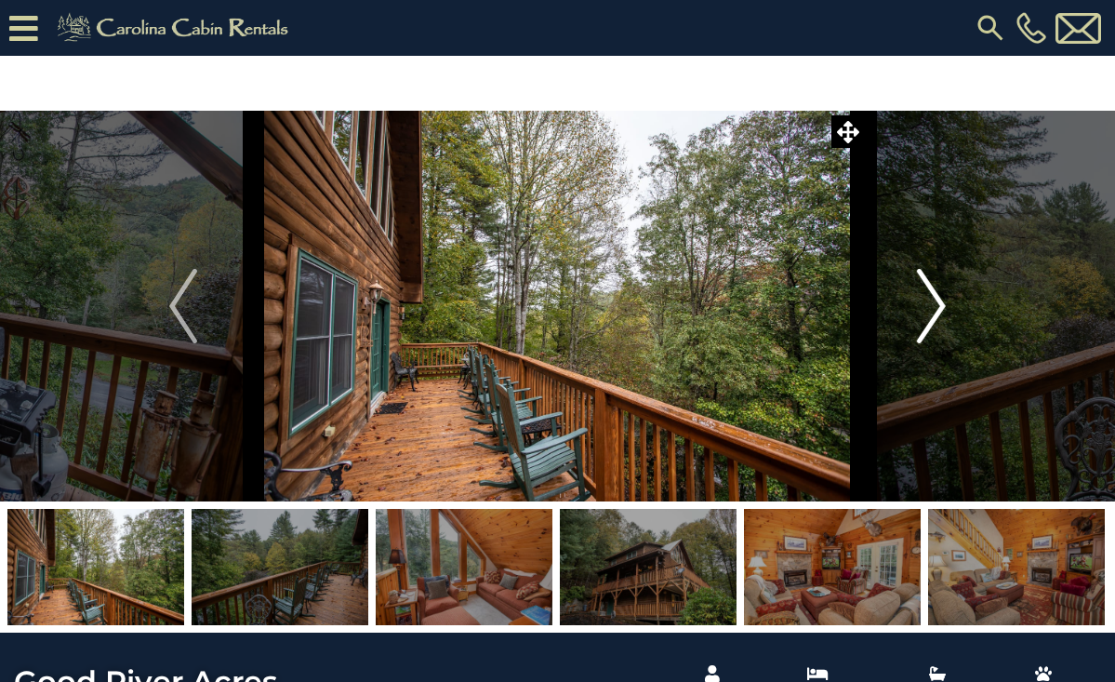
click at [932, 318] on img "Next" at bounding box center [932, 306] width 28 height 74
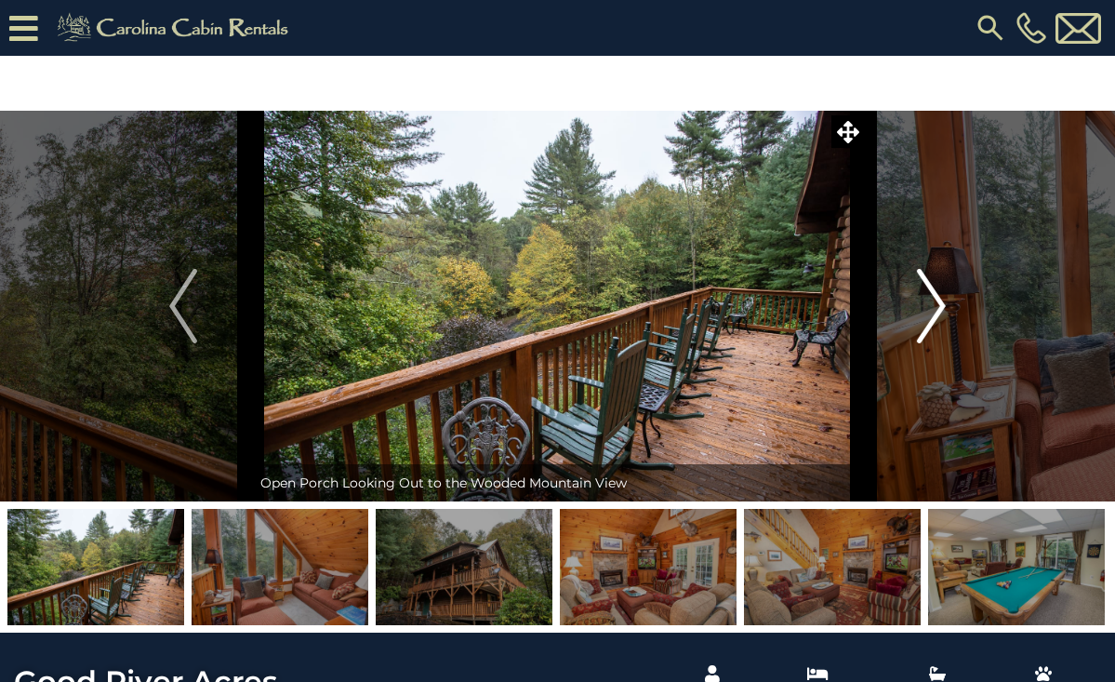
click at [932, 318] on img "Next" at bounding box center [932, 306] width 28 height 74
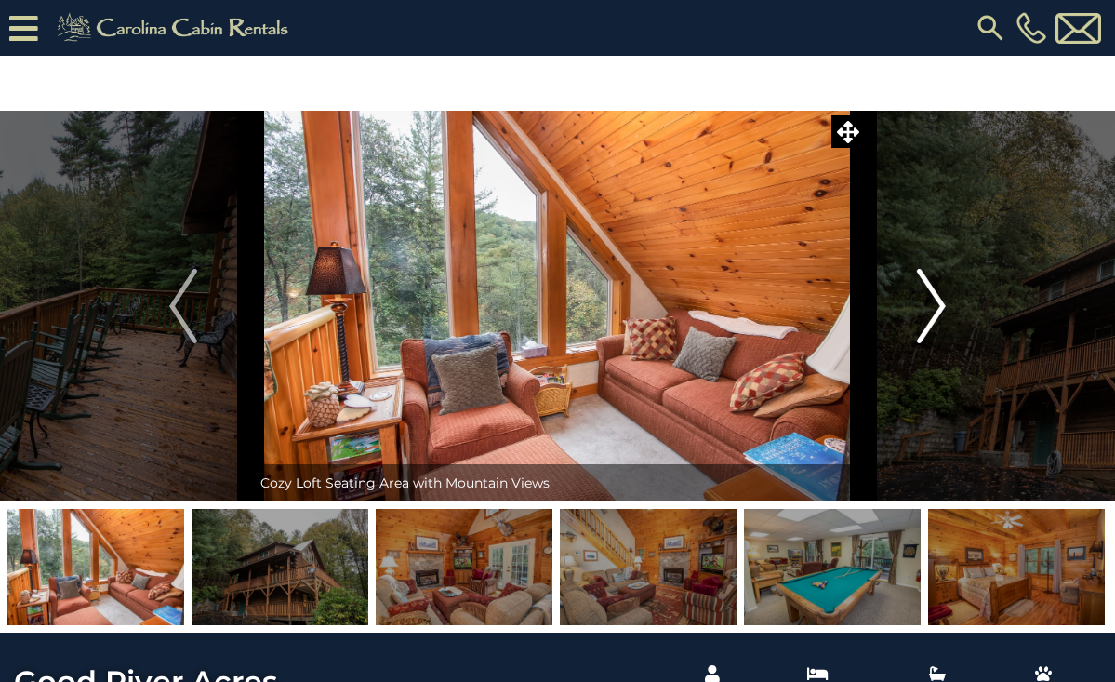
click at [932, 318] on img "Next" at bounding box center [932, 306] width 28 height 74
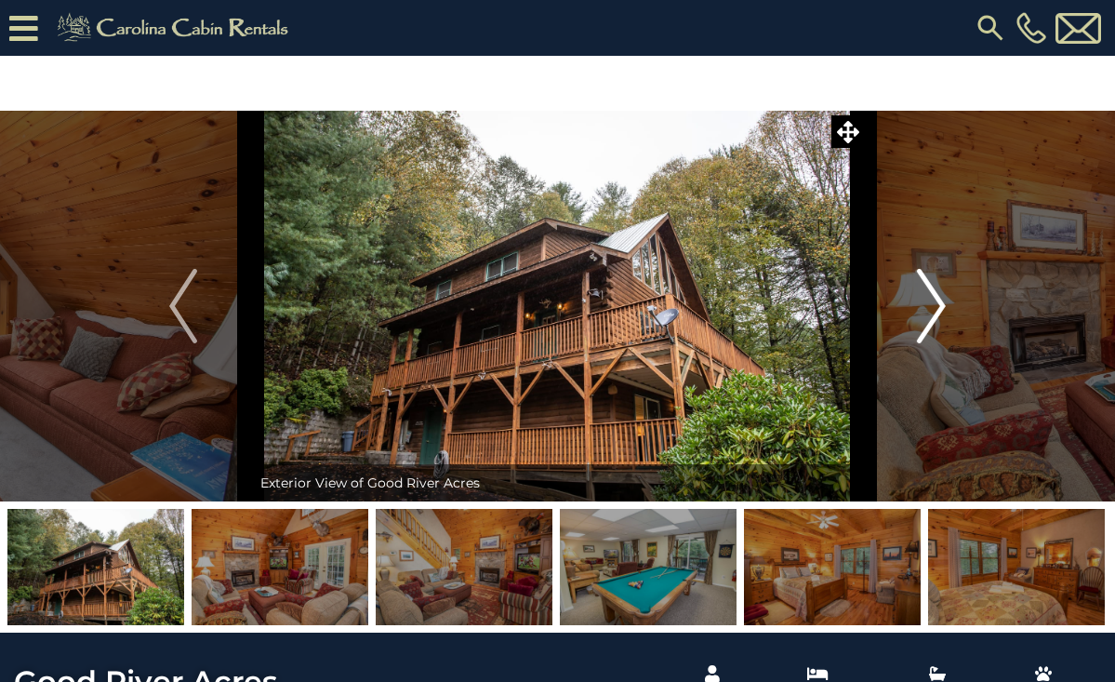
click at [932, 318] on img "Next" at bounding box center [932, 306] width 28 height 74
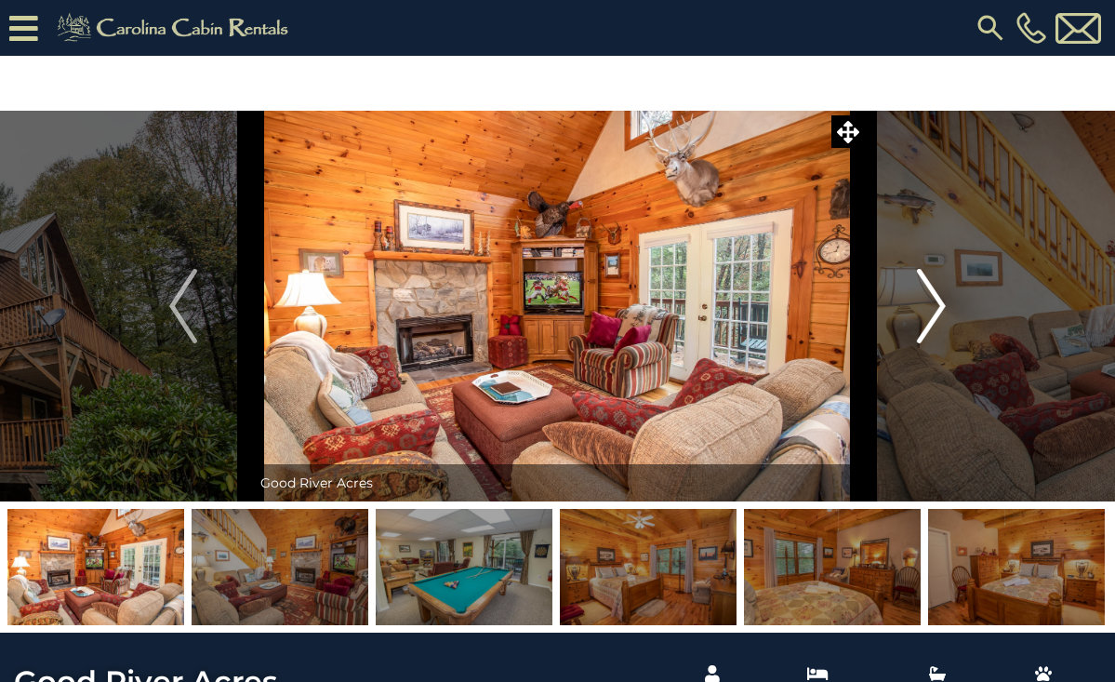
click at [932, 318] on img "Next" at bounding box center [932, 306] width 28 height 74
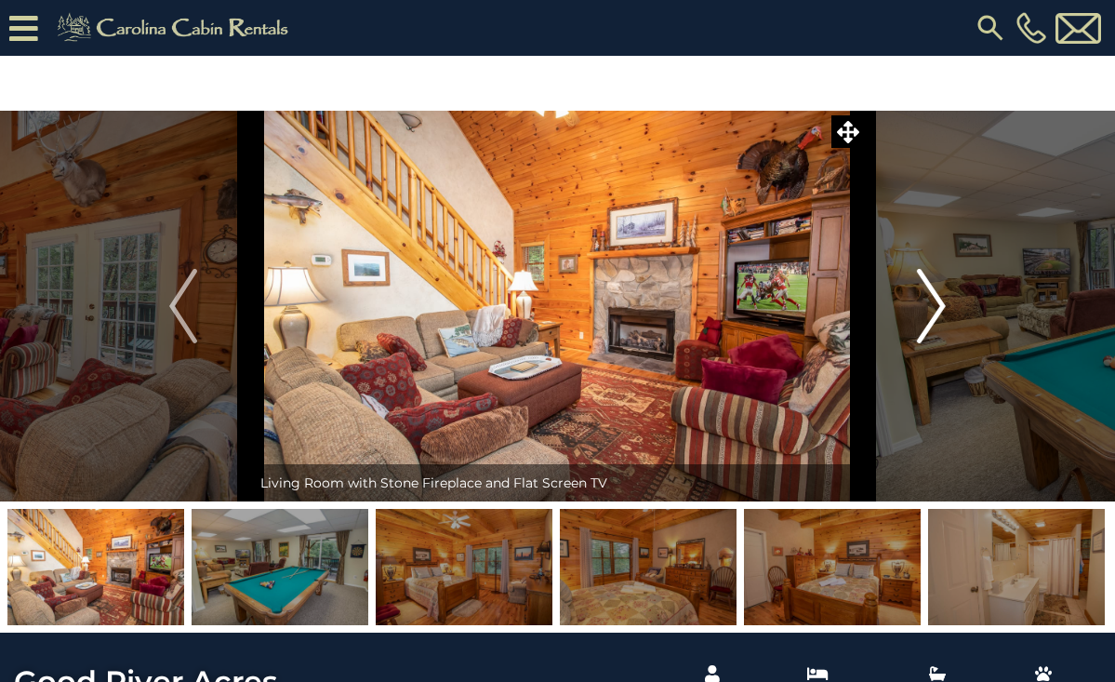
click at [932, 318] on img "Next" at bounding box center [932, 306] width 28 height 74
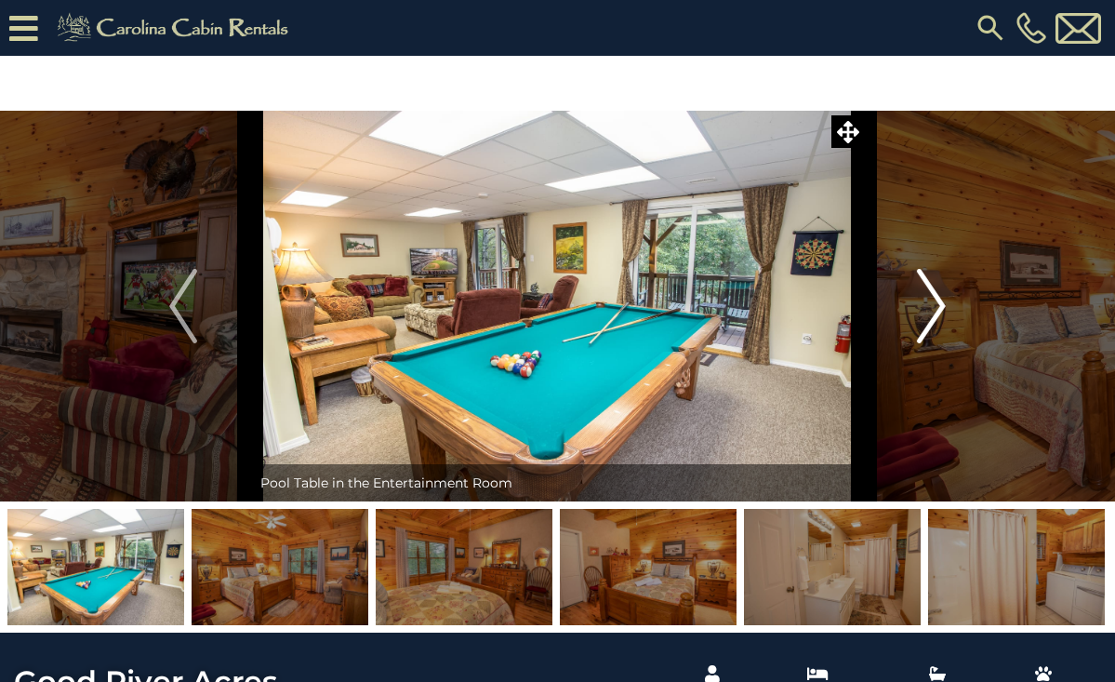
click at [932, 318] on img "Next" at bounding box center [932, 306] width 28 height 74
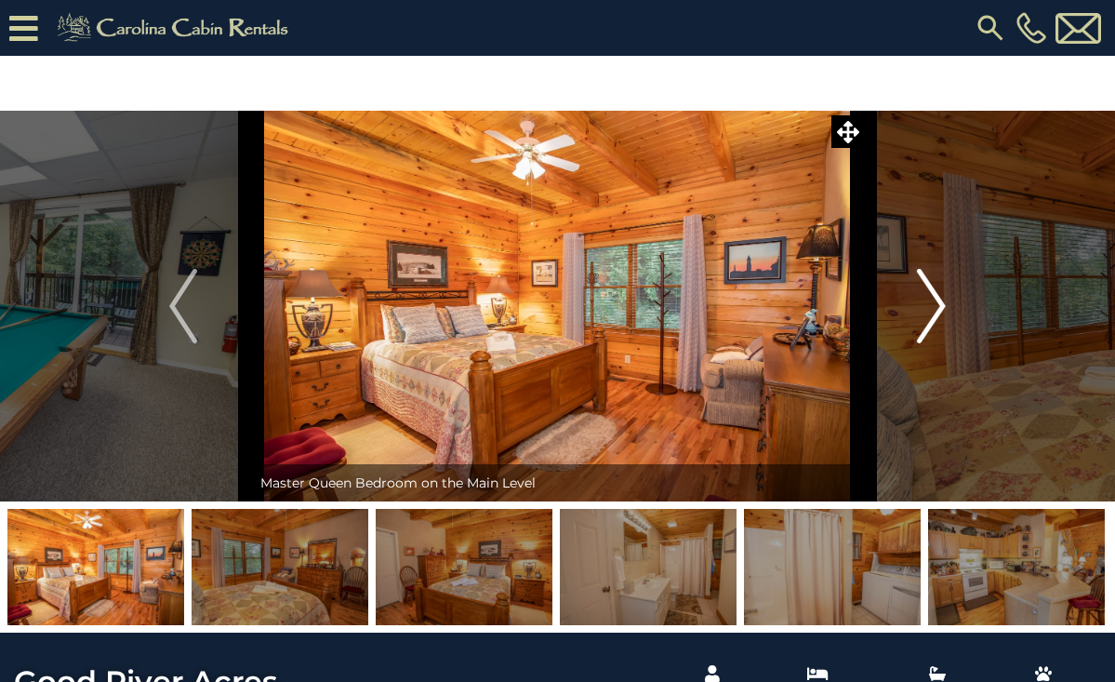
click at [932, 318] on img "Next" at bounding box center [932, 306] width 28 height 74
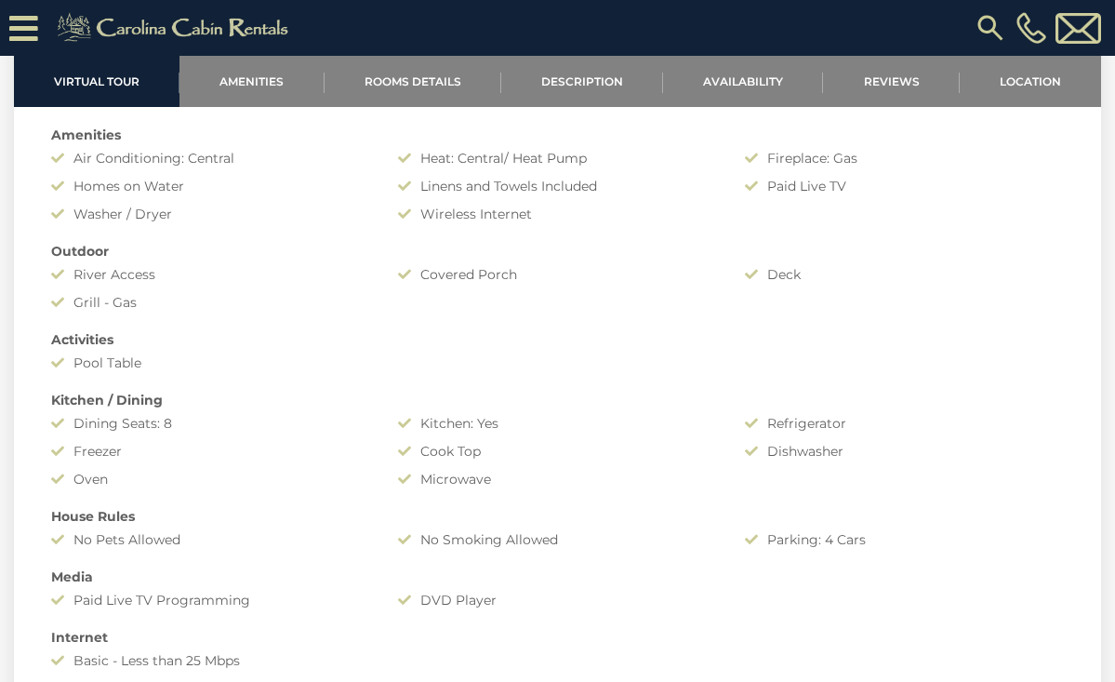
scroll to position [1268, 0]
